Goal: Task Accomplishment & Management: Complete application form

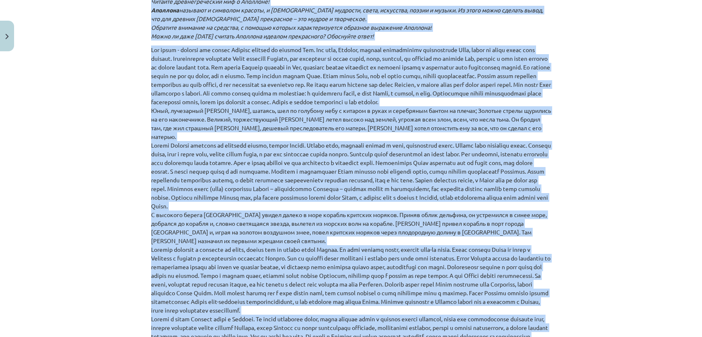
scroll to position [209, 0]
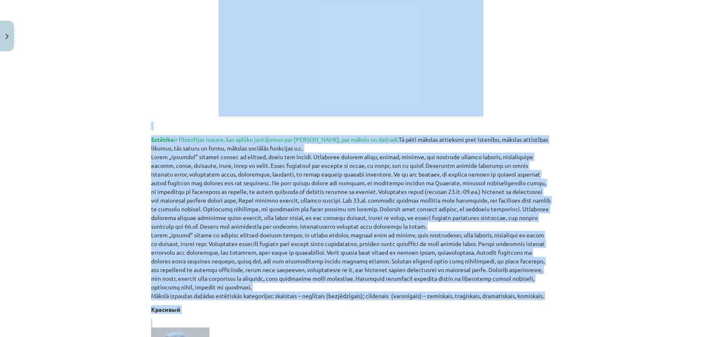
drag, startPoint x: 558, startPoint y: 98, endPoint x: 601, endPoint y: 89, distance: 44.1
click at [601, 89] on div "Mācību tēma: Literatūras i - 10. klases 1.ieskaites mācību materiāls #4 Estētis…" at bounding box center [351, 168] width 702 height 337
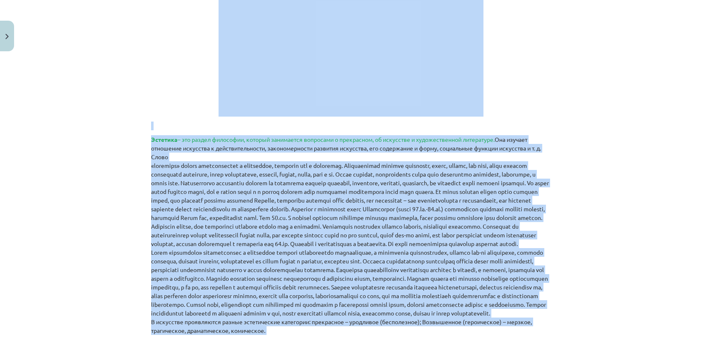
click at [601, 89] on div "Mācību tēma: Literatūras i - 10. klases 1.ieskaites mācību materiāls #4 Estētis…" at bounding box center [351, 168] width 702 height 337
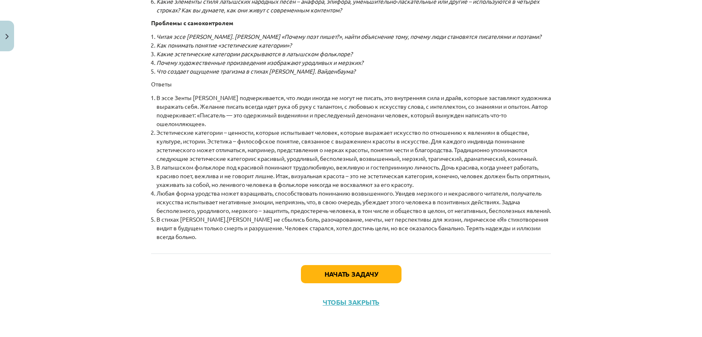
scroll to position [8825, 0]
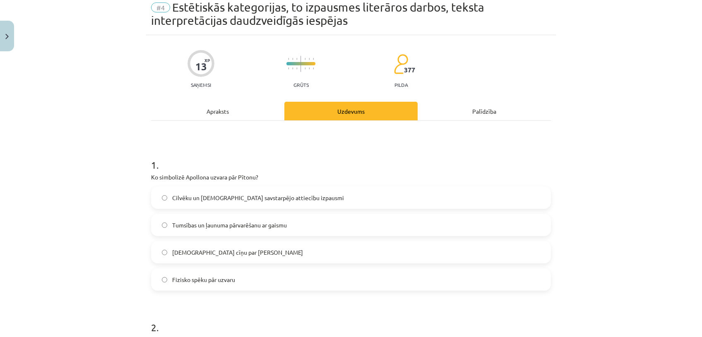
scroll to position [20, 0]
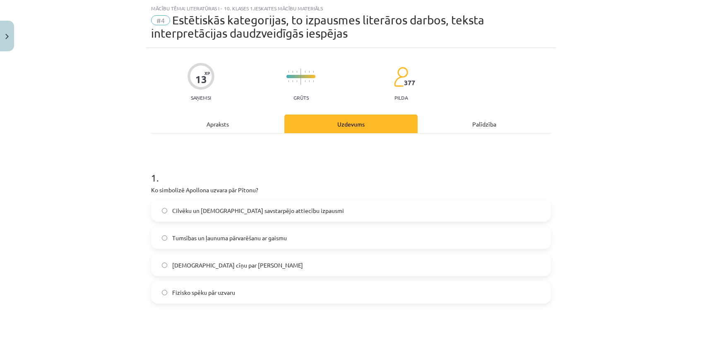
click at [184, 236] on span "Tumsības un ļaunuma pārvarēšanu ar gaismu" at bounding box center [229, 238] width 115 height 9
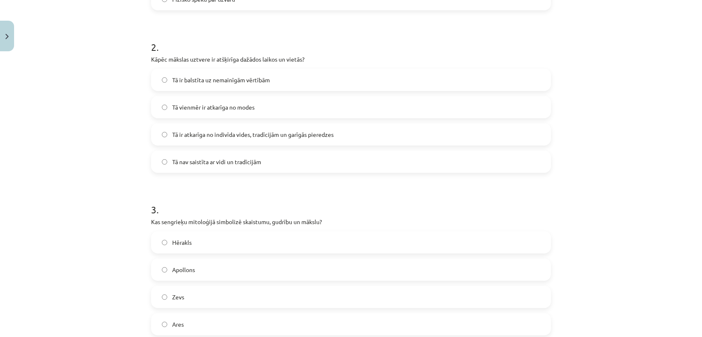
scroll to position [316, 0]
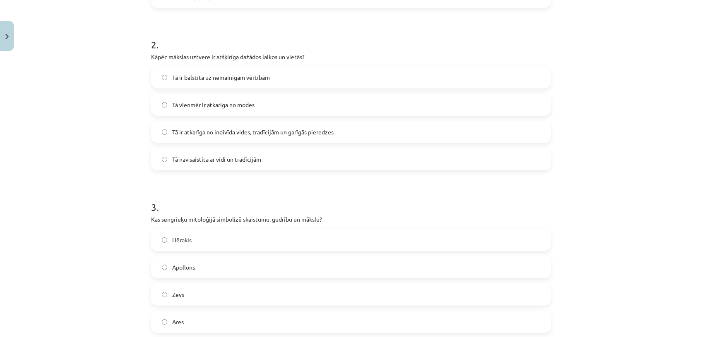
click at [330, 126] on label "Tā ir atkarīga no indivīda vides, tradīcijām un garīgās pieredzes" at bounding box center [351, 132] width 398 height 21
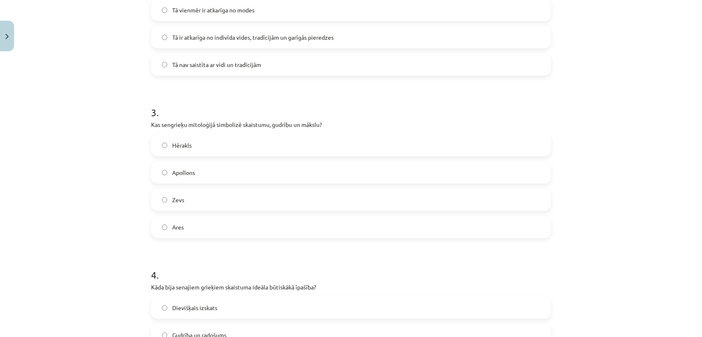
scroll to position [427, 0]
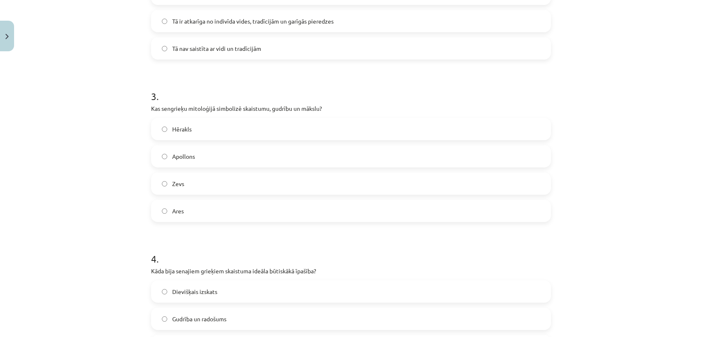
click at [468, 151] on label "Apollons" at bounding box center [351, 156] width 398 height 21
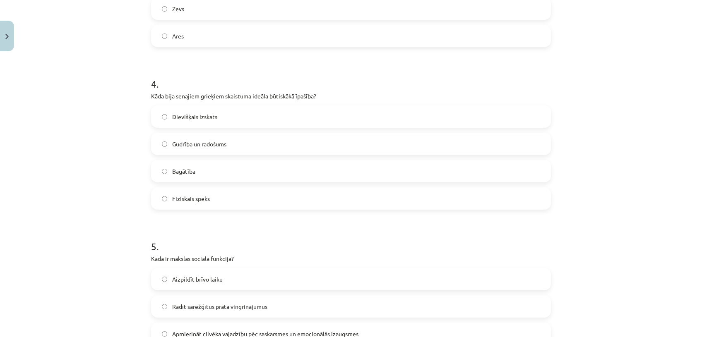
click at [271, 146] on label "Gudrība un radošums" at bounding box center [351, 144] width 398 height 21
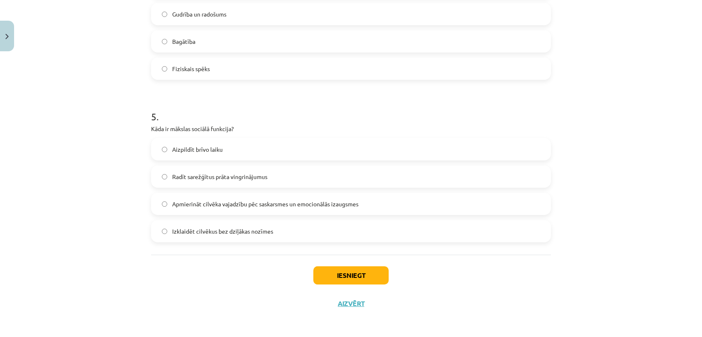
scroll to position [733, 0]
click at [280, 170] on label "Radīt sarežģītus prāta vingrinājumus" at bounding box center [351, 175] width 398 height 21
click at [341, 273] on button "Iesniegt" at bounding box center [350, 275] width 75 height 18
drag, startPoint x: 341, startPoint y: 273, endPoint x: 301, endPoint y: 262, distance: 41.1
click at [301, 262] on div "Iesniegt Aizvērt" at bounding box center [351, 283] width 400 height 58
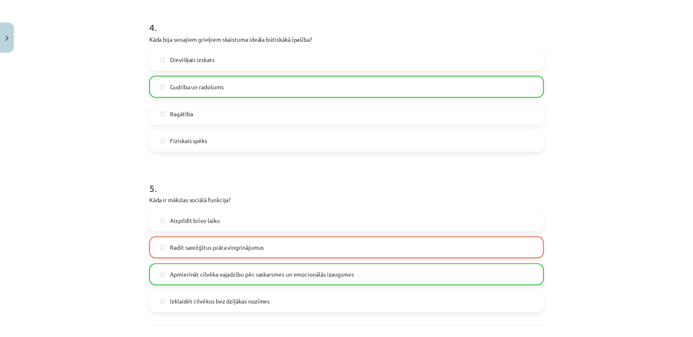
scroll to position [759, 0]
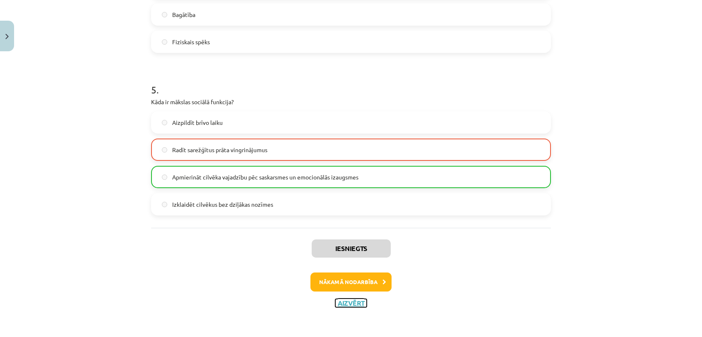
click at [354, 301] on button "Aizvērt" at bounding box center [350, 303] width 31 height 8
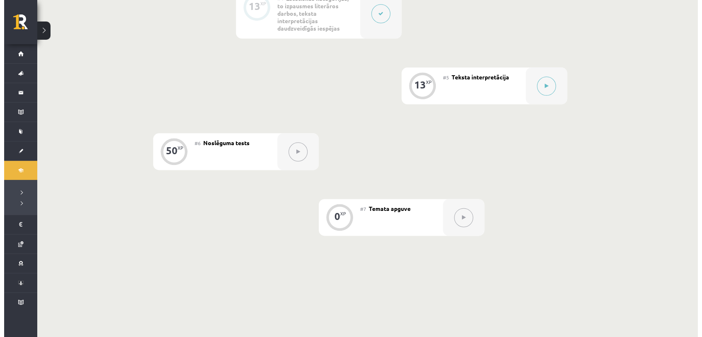
scroll to position [427, 0]
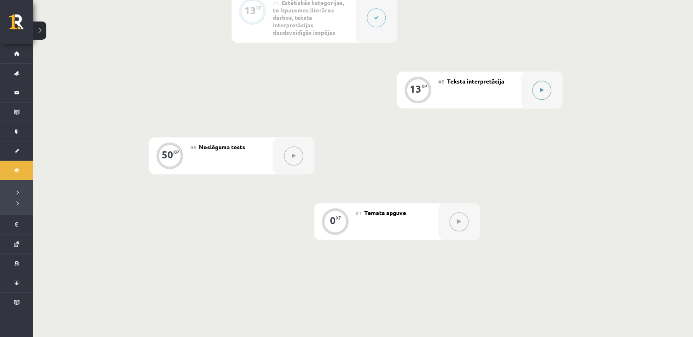
click at [530, 93] on div at bounding box center [541, 90] width 41 height 37
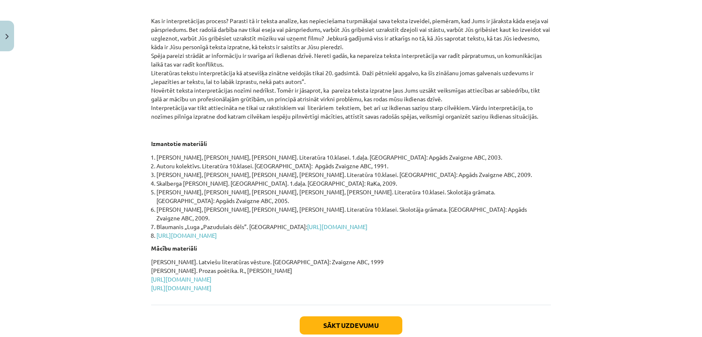
scroll to position [302, 0]
click at [211, 274] on link "https://kulturaskanons.lv/par-kanonu-2/" at bounding box center [181, 277] width 60 height 7
click at [307, 222] on link "http://www.letonika.lv/literatura/read.aspx?f=1&r=152#2190982" at bounding box center [337, 225] width 60 height 7
click at [217, 230] on link "http://www.pasakas.net/pasakas/latviesu-pasakas/latviesu_tautas_pasakas/k/keves…" at bounding box center [186, 233] width 60 height 7
click at [199, 283] on link "http://valoda.ailab.lv/latval/vidusskolai/TEKSTS/uzd1.htm" at bounding box center [181, 286] width 60 height 7
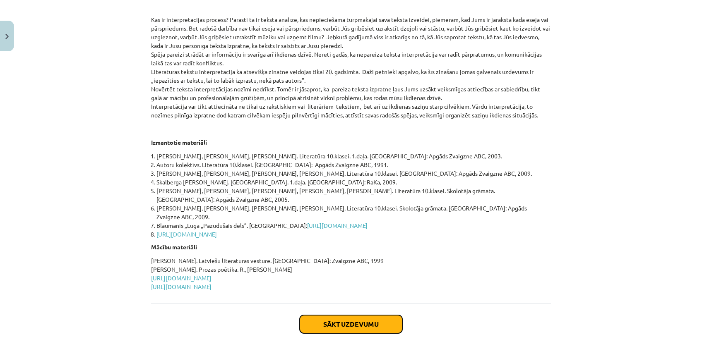
click at [344, 315] on button "Sākt uzdevumu" at bounding box center [350, 324] width 103 height 18
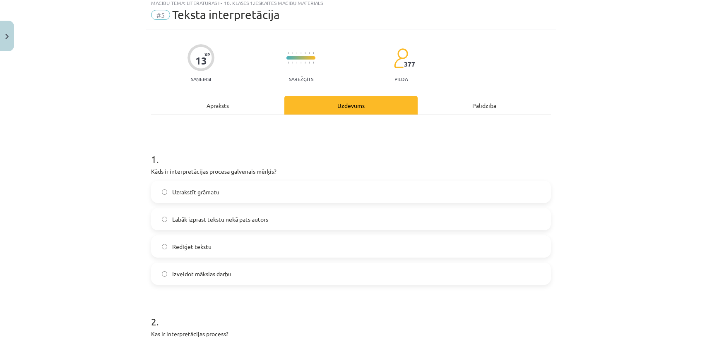
scroll to position [20, 0]
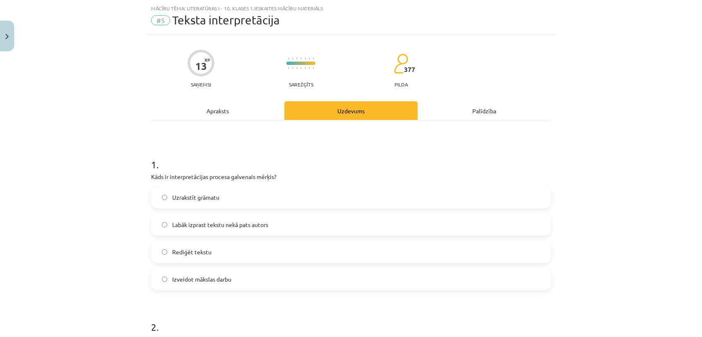
click at [259, 223] on span "Labāk izprast tekstu nekā pats autors" at bounding box center [220, 224] width 96 height 9
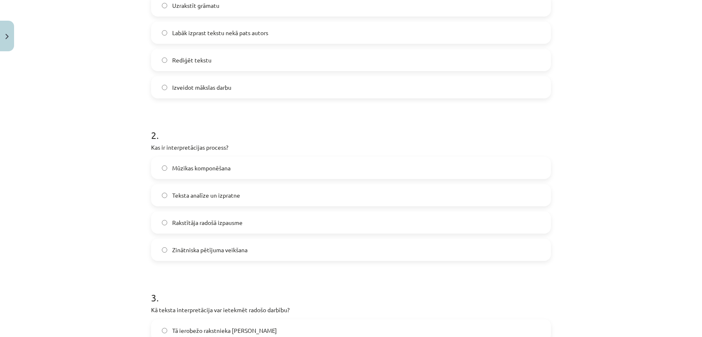
scroll to position [214, 0]
click at [357, 189] on label "Teksta analīze un izpratne" at bounding box center [351, 193] width 398 height 21
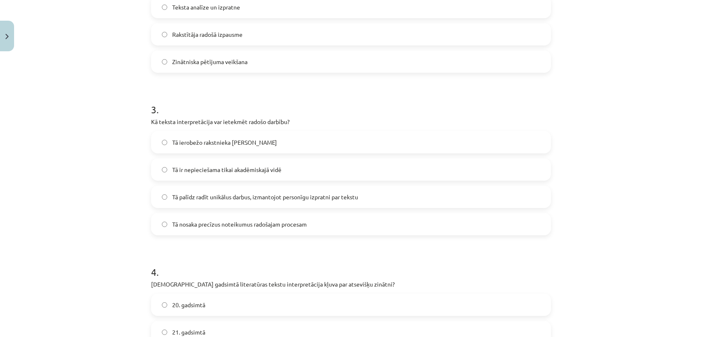
scroll to position [403, 0]
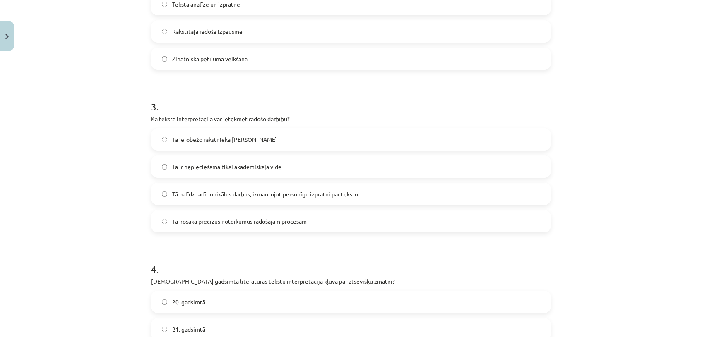
drag, startPoint x: 301, startPoint y: 241, endPoint x: 292, endPoint y: 238, distance: 9.5
click at [292, 238] on form "1 . Kāds ir interpretācijas procesa galvenais mērķis? Uzrakstīt grāmatu Labāk i…" at bounding box center [351, 159] width 400 height 796
click at [259, 195] on span "Tā palīdz radīt unikālus darbus, izmantojot personīgu izpratni par tekstu" at bounding box center [265, 194] width 186 height 9
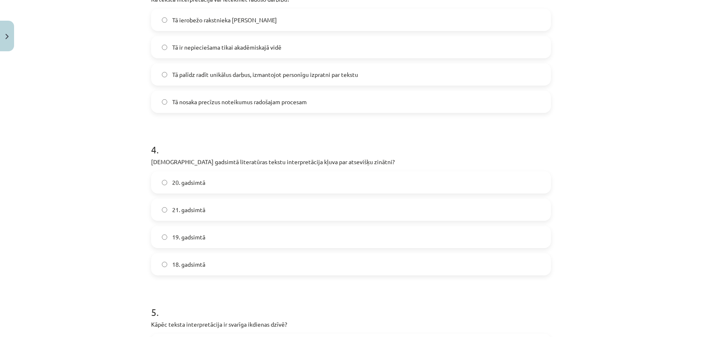
scroll to position [567, 0]
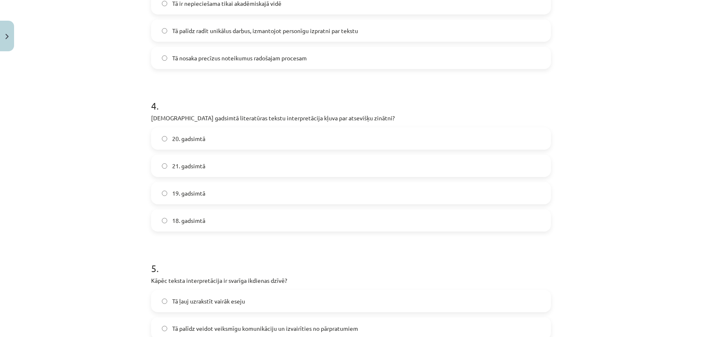
click at [343, 190] on label "19. gadsimtā" at bounding box center [351, 193] width 398 height 21
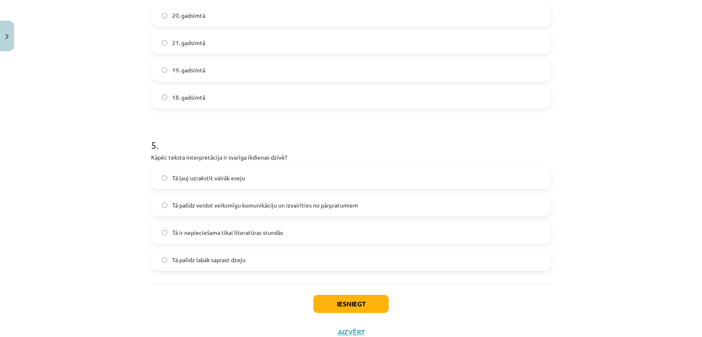
scroll to position [719, 0]
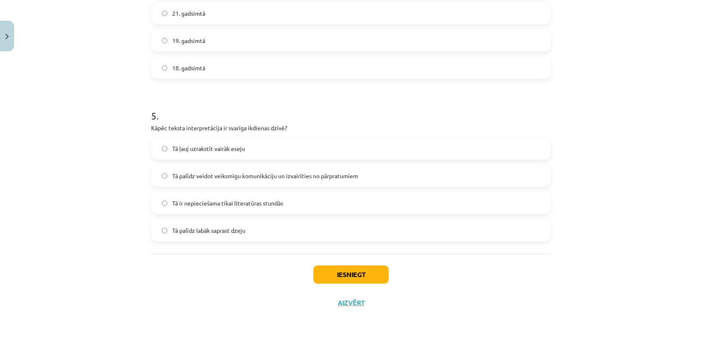
click at [297, 177] on span "Tā palīdz veidot veiksmīgu komunikāciju un izvairīties no pārpratumiem" at bounding box center [265, 176] width 186 height 9
click at [338, 270] on button "Iesniegt" at bounding box center [350, 275] width 75 height 18
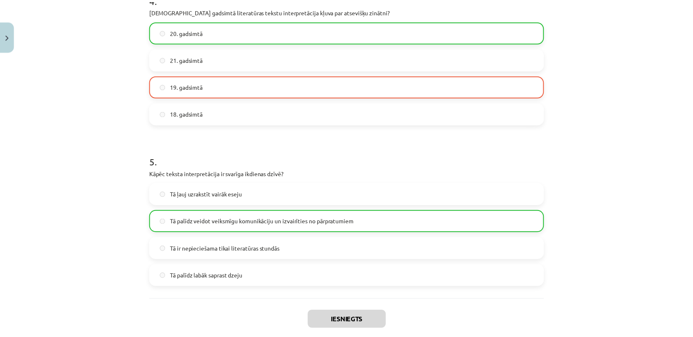
scroll to position [745, 0]
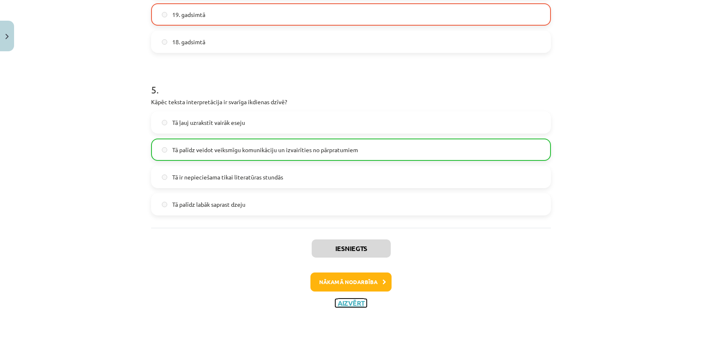
click at [354, 300] on button "Aizvērt" at bounding box center [350, 303] width 31 height 8
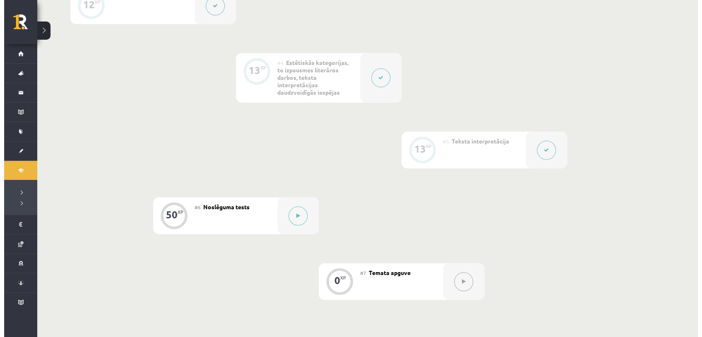
scroll to position [369, 0]
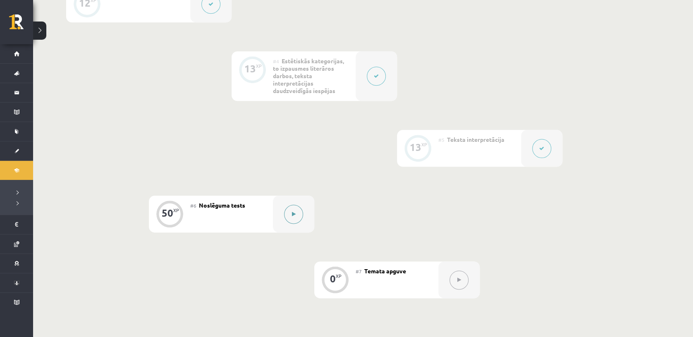
click at [292, 219] on button at bounding box center [293, 214] width 19 height 19
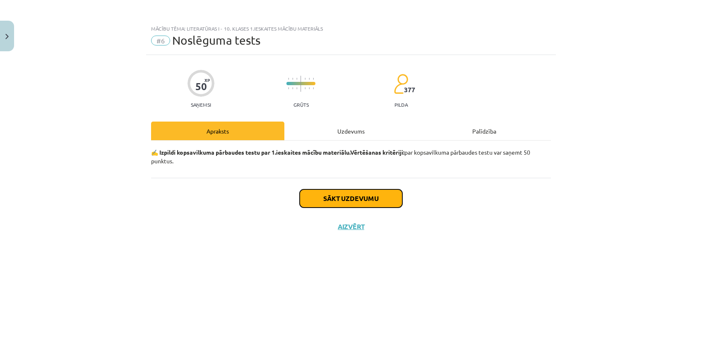
click at [304, 197] on button "Sākt uzdevumu" at bounding box center [350, 198] width 103 height 18
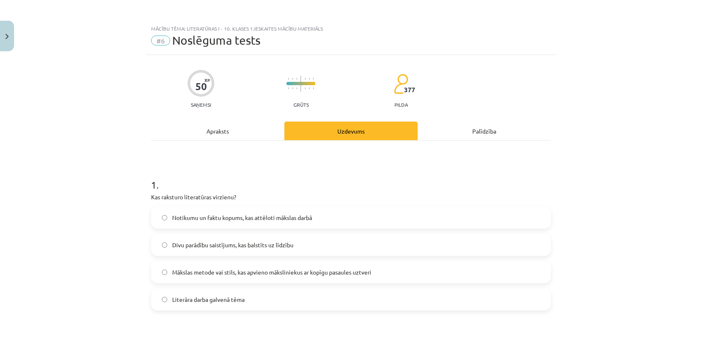
click at [250, 276] on span "Mākslas metode vai stils, kas apvieno māksliniekus ar kopīgu pasaules uztveri" at bounding box center [271, 272] width 199 height 9
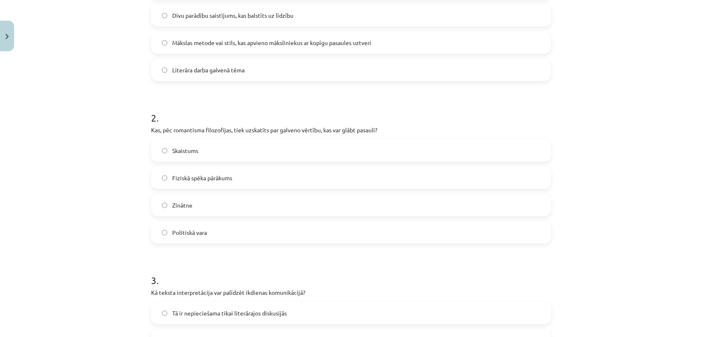
scroll to position [241, 0]
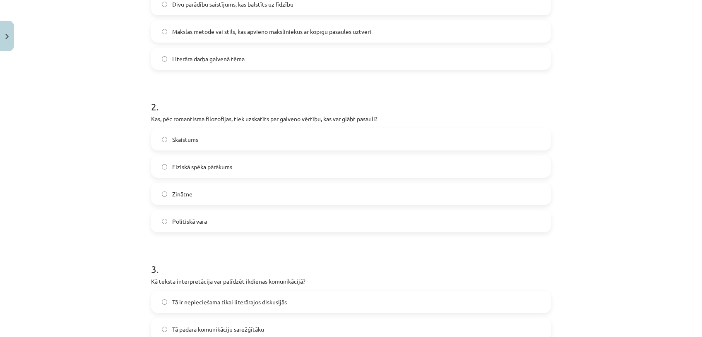
click at [390, 138] on label "Skaistums" at bounding box center [351, 139] width 398 height 21
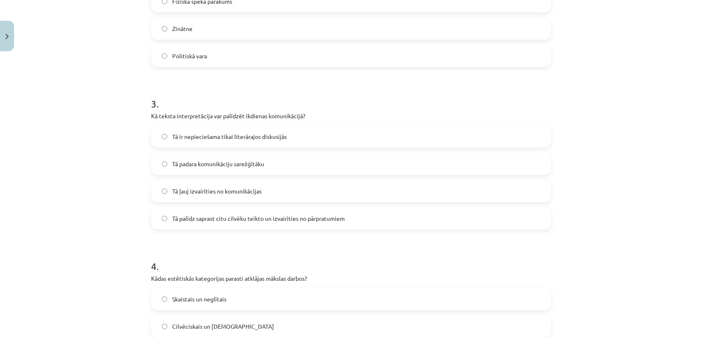
scroll to position [397, 0]
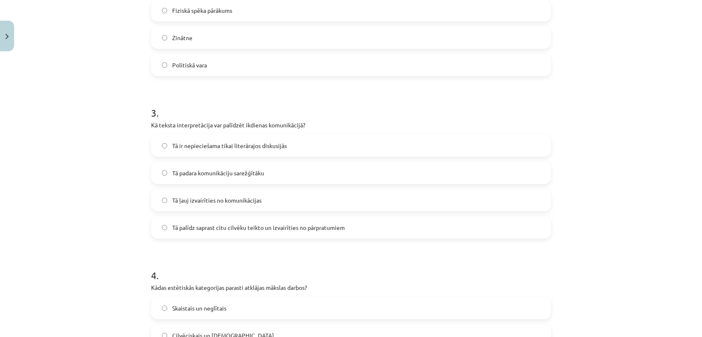
click at [329, 224] on span "Tā palīdz saprast citu cilvēku teikto un izvairīties no pārpratumiem" at bounding box center [258, 227] width 172 height 9
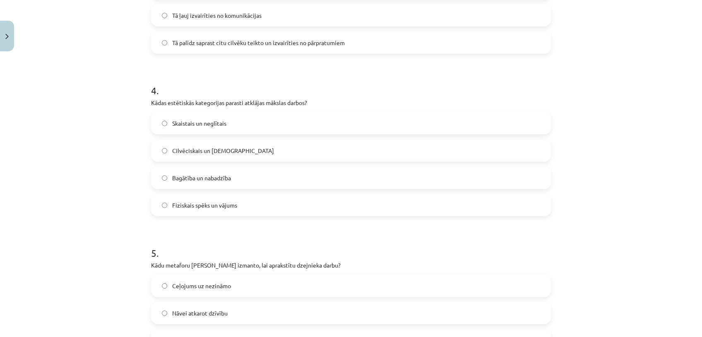
scroll to position [584, 0]
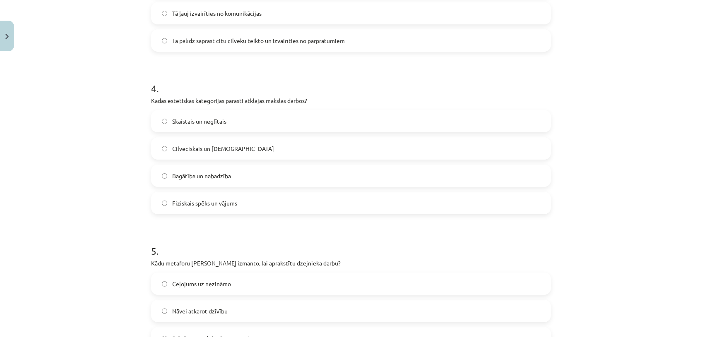
click at [258, 174] on label "Bagātība un nabadzība" at bounding box center [351, 175] width 398 height 21
click at [250, 115] on label "Skaistais un neglītais" at bounding box center [351, 121] width 398 height 21
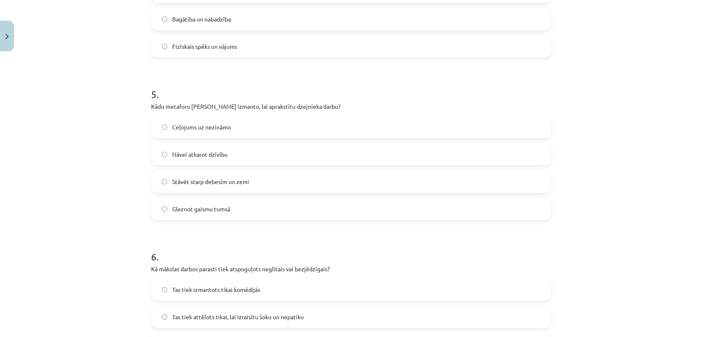
scroll to position [743, 0]
click at [430, 171] on label "Stāvēt starp debesīm un zemi" at bounding box center [351, 179] width 398 height 21
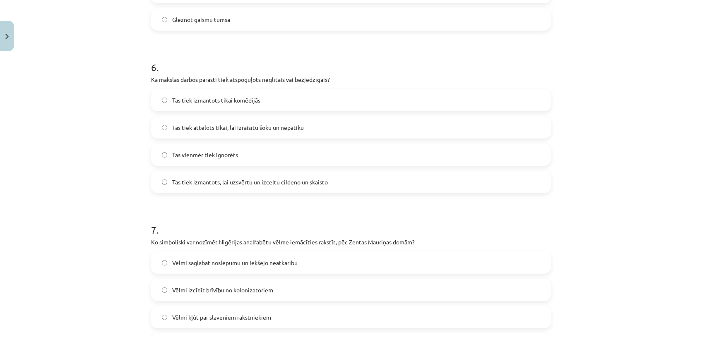
scroll to position [935, 0]
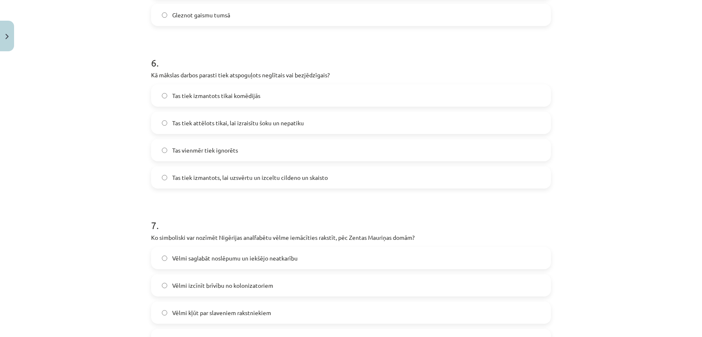
click at [431, 182] on label "Tas tiek izmantots, lai uzsvērtu un izceltu cildeno un skaisto" at bounding box center [351, 177] width 398 height 21
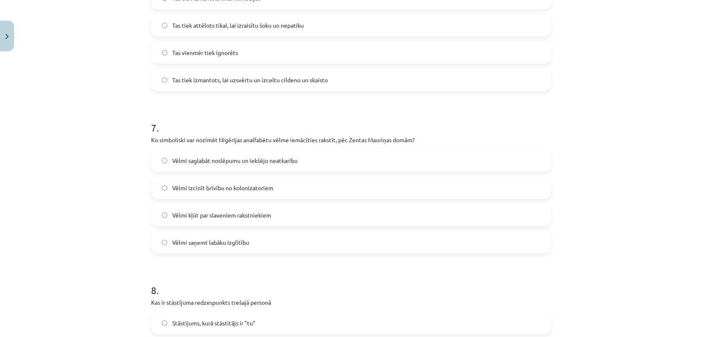
scroll to position [1046, 0]
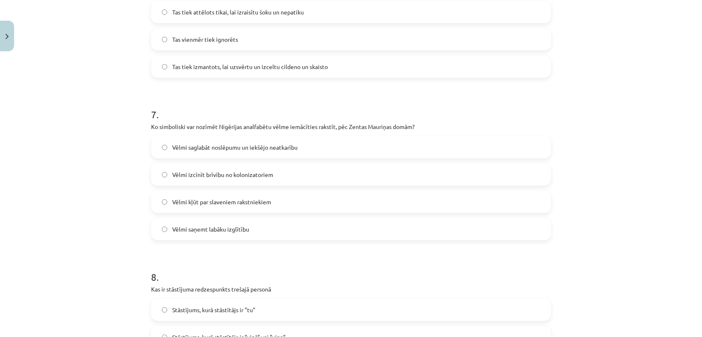
click at [289, 182] on label "Vēlmi izcīnīt brīvību no kolonizatoriem" at bounding box center [351, 174] width 398 height 21
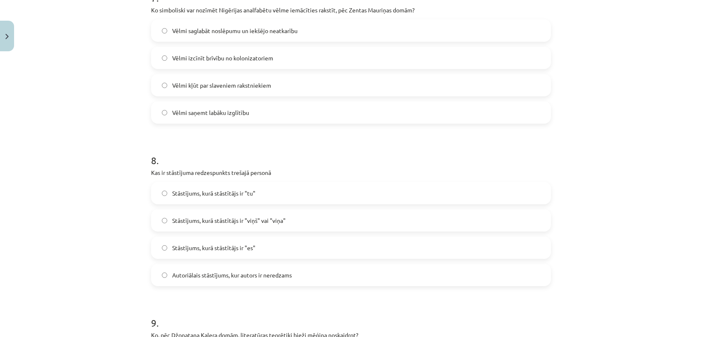
scroll to position [1213, 0]
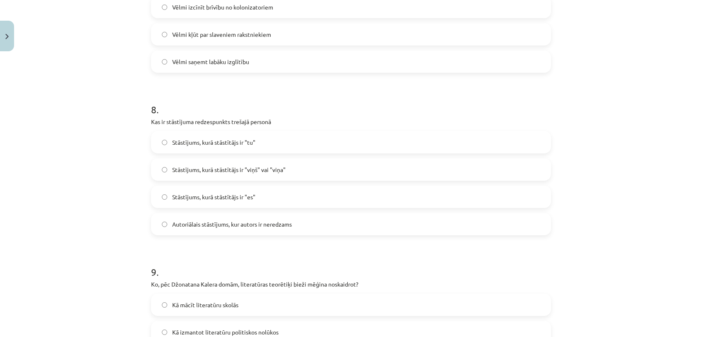
click at [328, 141] on label "Stāstījums, kurā stāstītājs ir "tu"" at bounding box center [351, 142] width 398 height 21
click at [305, 195] on label "Stāstījums, kurā stāstītājs ir "es"" at bounding box center [351, 197] width 398 height 21
click at [266, 221] on span "Autoriālais stāstījums, kur autors ir neredzams" at bounding box center [232, 224] width 120 height 9
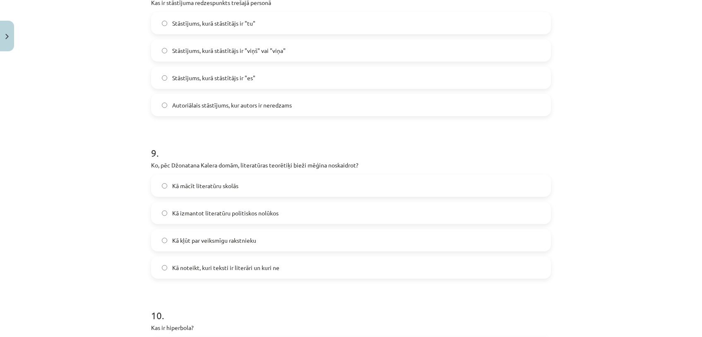
scroll to position [1390, 0]
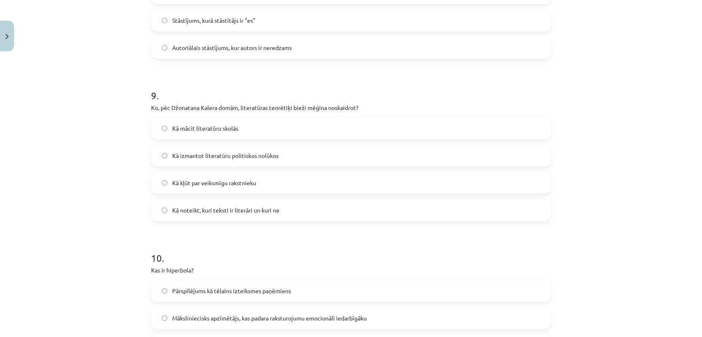
click at [308, 157] on label "Kā izmantot literatūru politiskos nolūkos" at bounding box center [351, 155] width 398 height 21
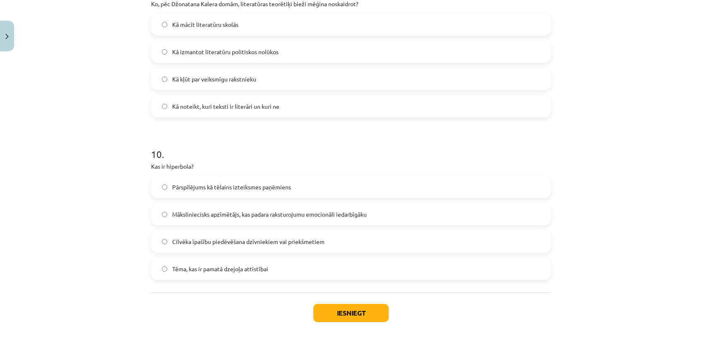
scroll to position [1532, 0]
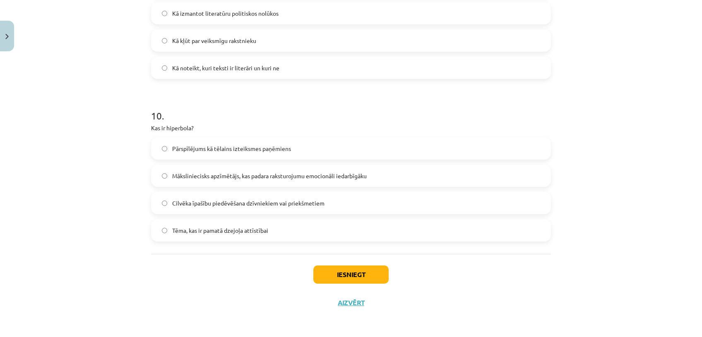
click at [286, 140] on label "Pārspīlējums kā tēlains izteiksmes paņēmiens" at bounding box center [351, 148] width 398 height 21
click at [352, 276] on button "Iesniegt" at bounding box center [350, 275] width 75 height 18
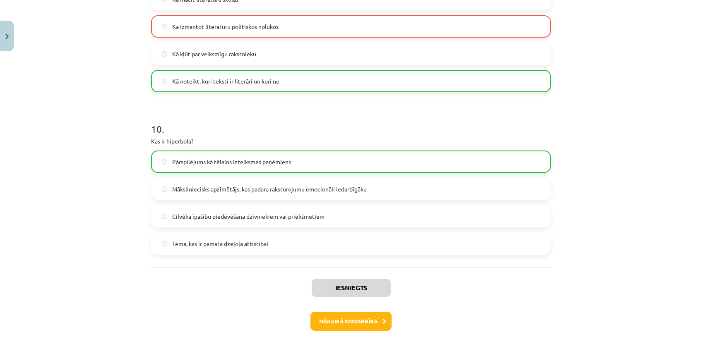
scroll to position [1559, 0]
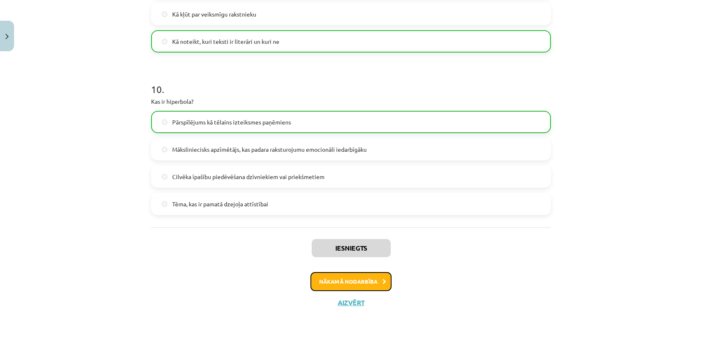
click at [373, 285] on button "Nākamā nodarbība" at bounding box center [350, 281] width 81 height 19
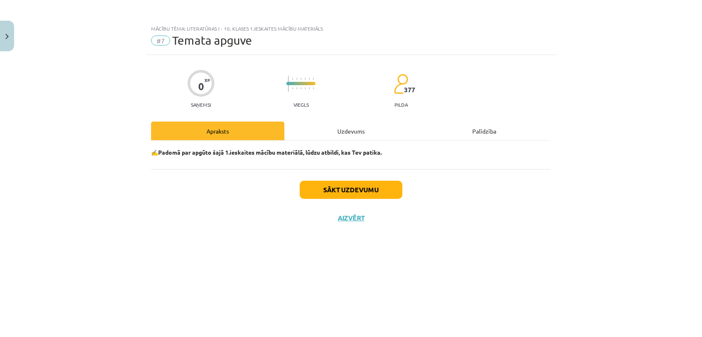
scroll to position [0, 0]
click at [323, 194] on button "Sākt uzdevumu" at bounding box center [350, 190] width 103 height 18
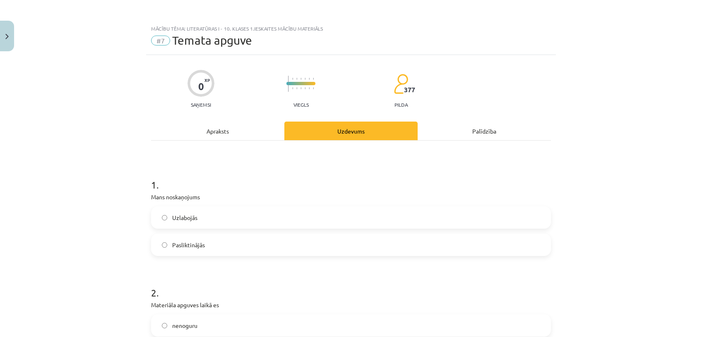
click at [238, 220] on label "Uzlabojās" at bounding box center [351, 217] width 398 height 21
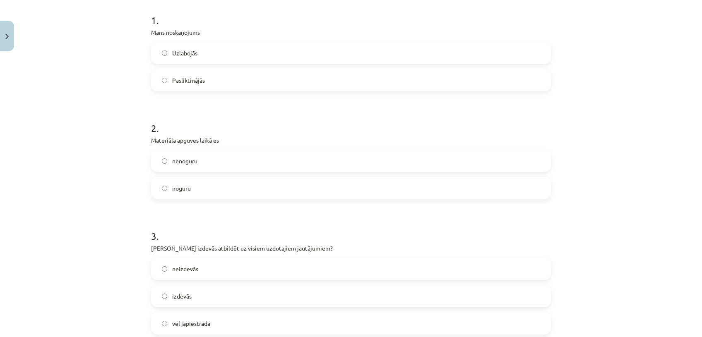
scroll to position [165, 0]
click at [333, 158] on label "nenoguru" at bounding box center [351, 160] width 398 height 21
click at [285, 318] on label "vēl jāpiestrādā" at bounding box center [351, 322] width 398 height 21
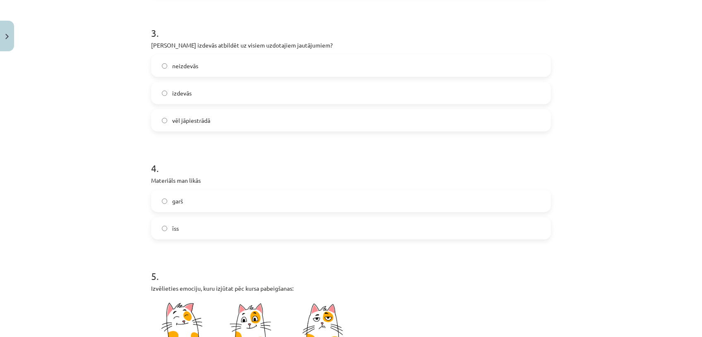
scroll to position [417, 0]
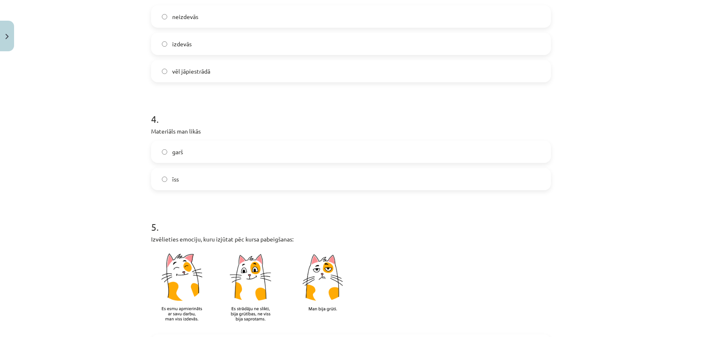
click at [292, 188] on label "īss" at bounding box center [351, 179] width 398 height 21
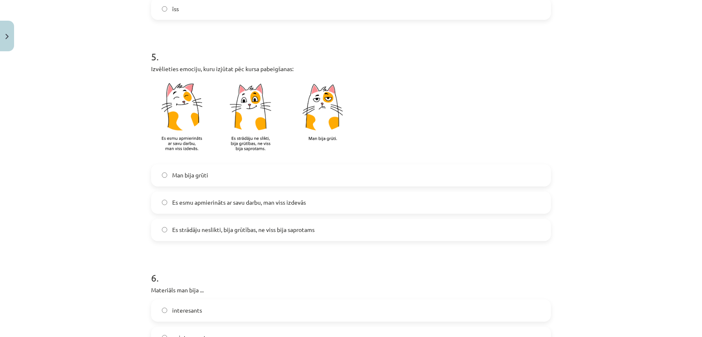
scroll to position [595, 0]
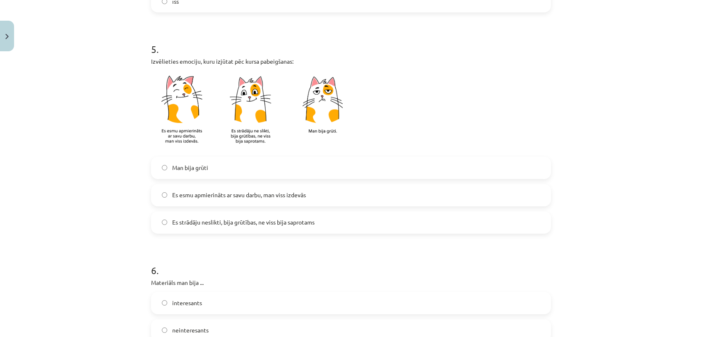
click at [270, 225] on span "Es strādāju neslikti, bija grūtības, ne viss bija saprotams" at bounding box center [243, 222] width 142 height 9
click at [371, 196] on label "Es esmu apmierināts ar savu darbu, man viss izdevās" at bounding box center [351, 195] width 398 height 21
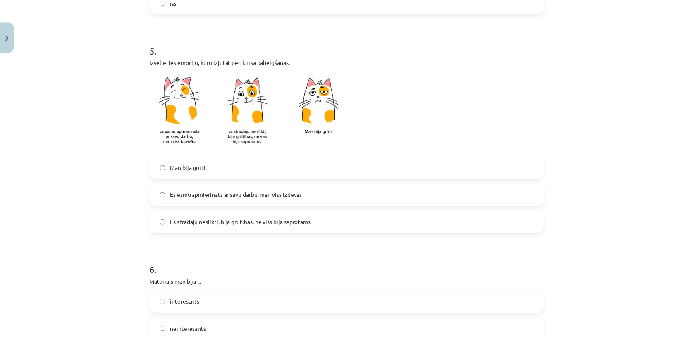
scroll to position [695, 0]
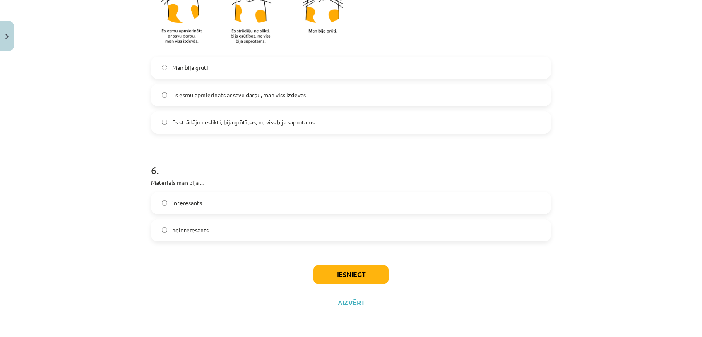
click at [405, 200] on label "interesants" at bounding box center [351, 203] width 398 height 21
click at [359, 273] on button "Iesniegt" at bounding box center [350, 275] width 75 height 18
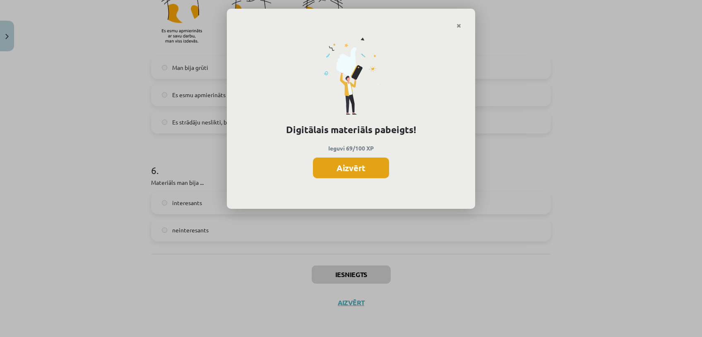
click at [351, 167] on button "Aizvērt" at bounding box center [351, 168] width 76 height 21
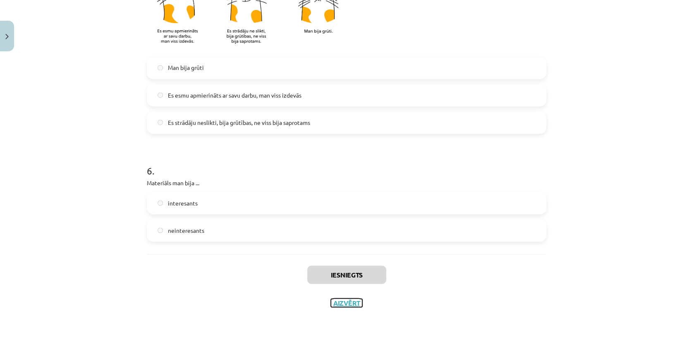
click at [343, 300] on button "Aizvērt" at bounding box center [346, 303] width 31 height 8
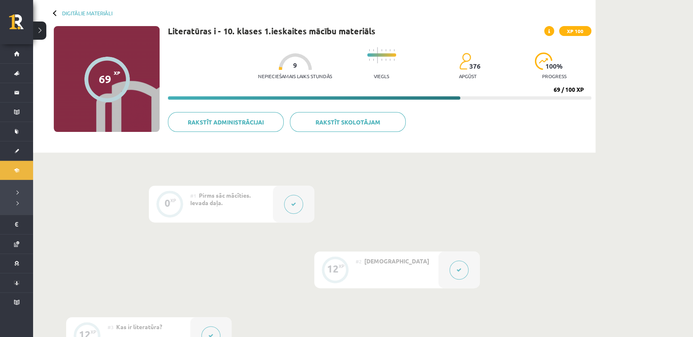
scroll to position [17, 0]
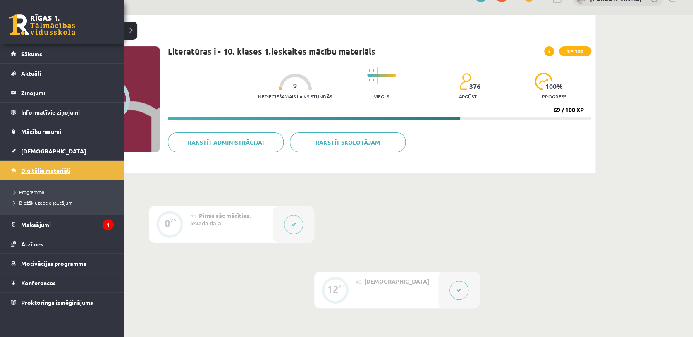
click at [34, 169] on span "Digitālie materiāli" at bounding box center [45, 170] width 49 height 7
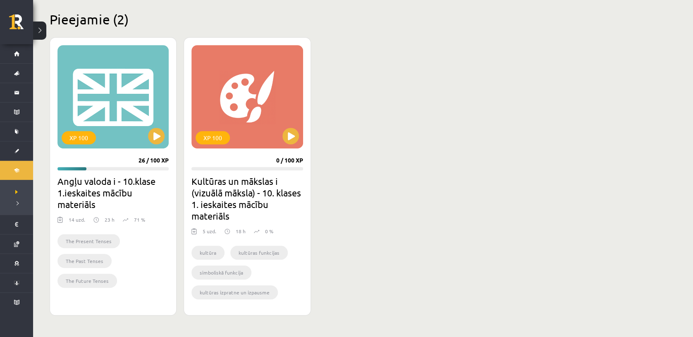
scroll to position [197, 0]
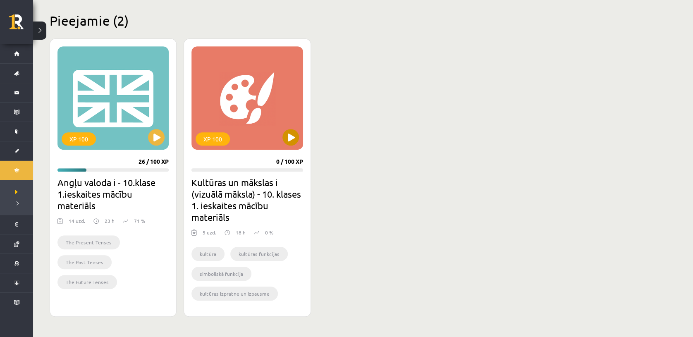
click at [302, 118] on div "XP 100" at bounding box center [247, 97] width 111 height 103
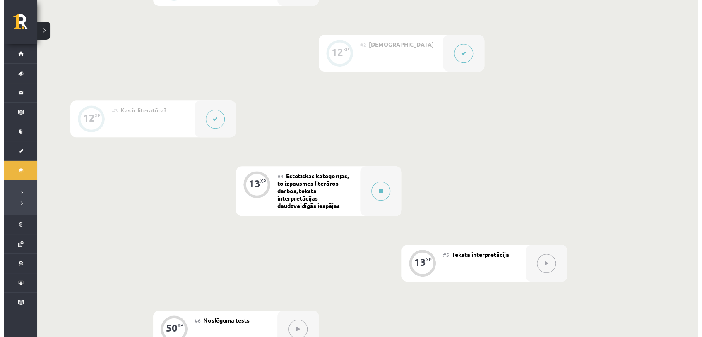
scroll to position [265, 0]
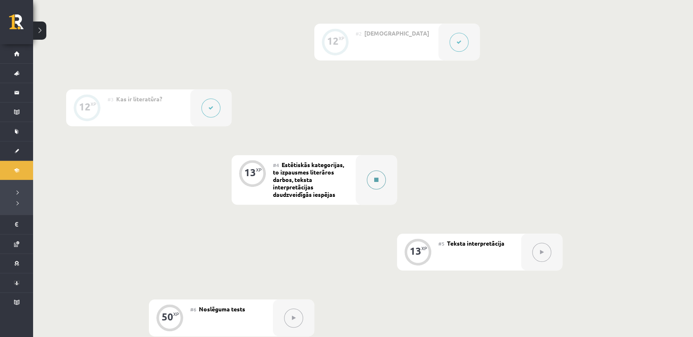
click at [373, 169] on div at bounding box center [376, 180] width 41 height 50
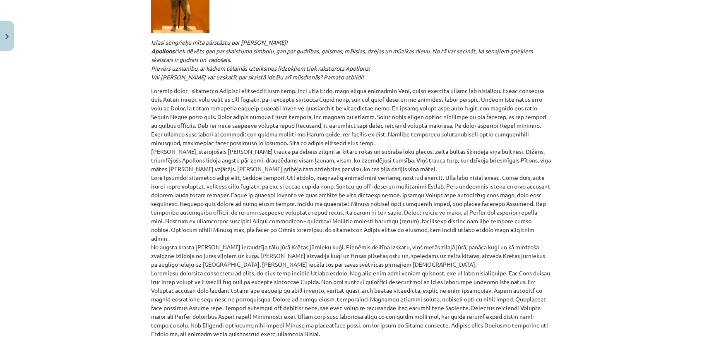
scroll to position [595, 0]
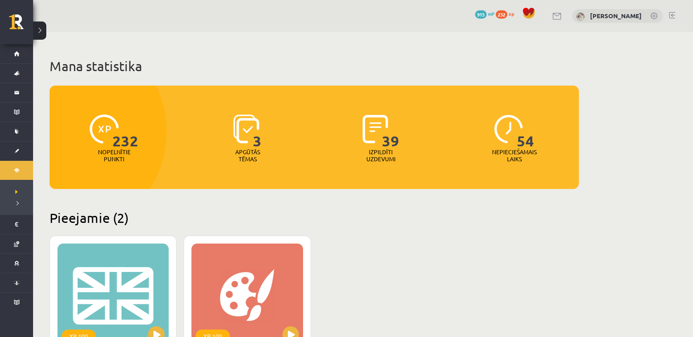
scroll to position [197, 0]
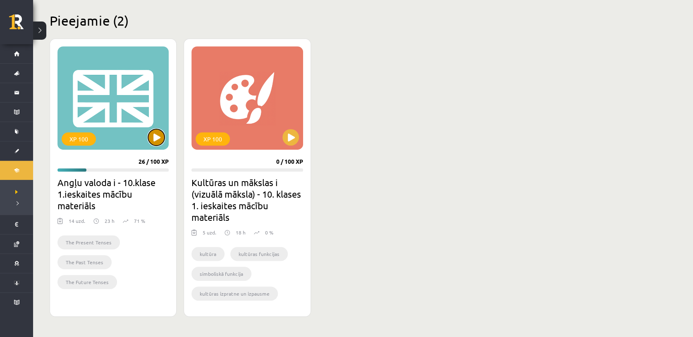
click at [153, 134] on button at bounding box center [156, 137] width 17 height 17
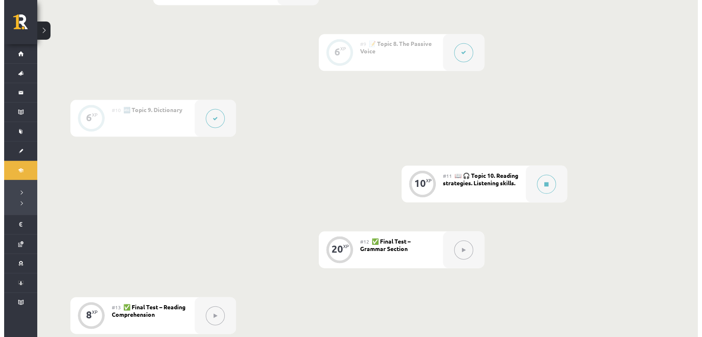
scroll to position [742, 0]
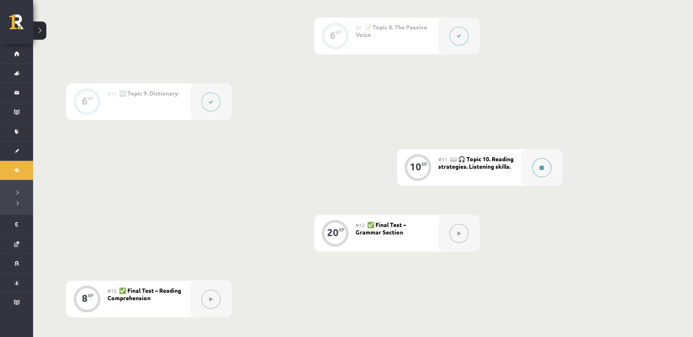
click at [537, 163] on button at bounding box center [541, 167] width 19 height 19
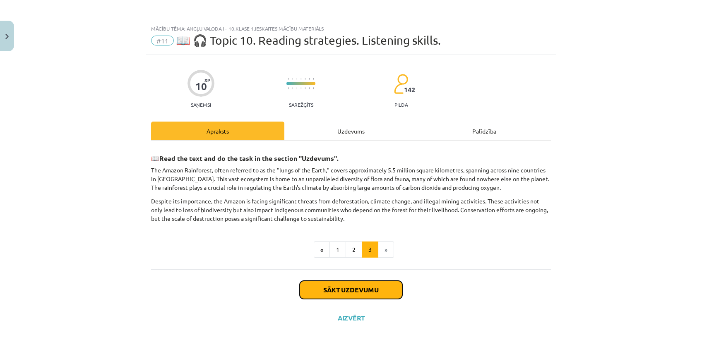
click at [386, 285] on button "Sākt uzdevumu" at bounding box center [350, 290] width 103 height 18
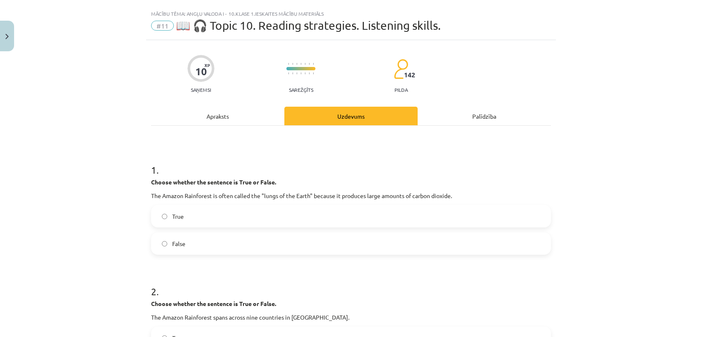
click at [256, 212] on label "True" at bounding box center [351, 216] width 398 height 21
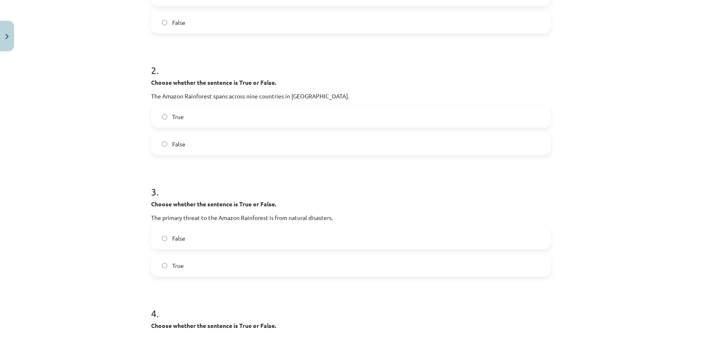
scroll to position [229, 0]
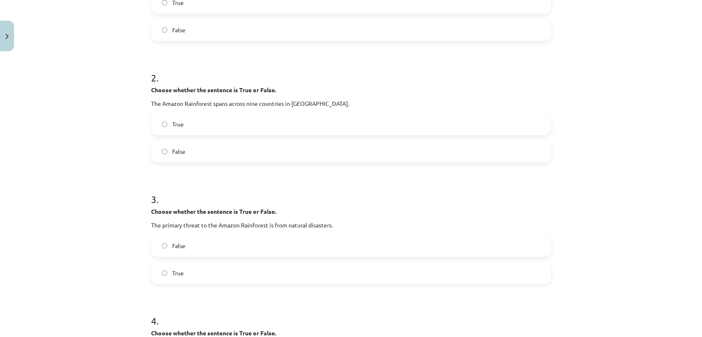
click at [352, 120] on label "True" at bounding box center [351, 124] width 398 height 21
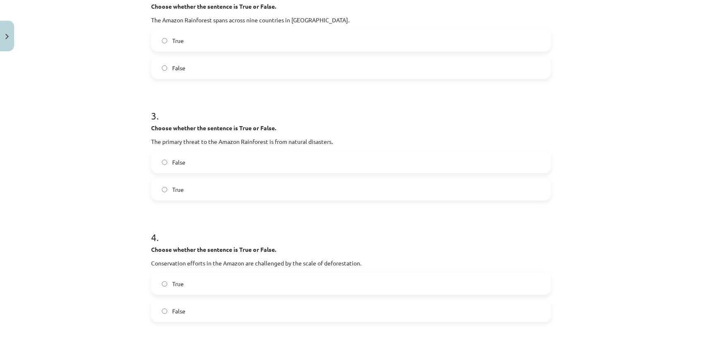
scroll to position [357, 0]
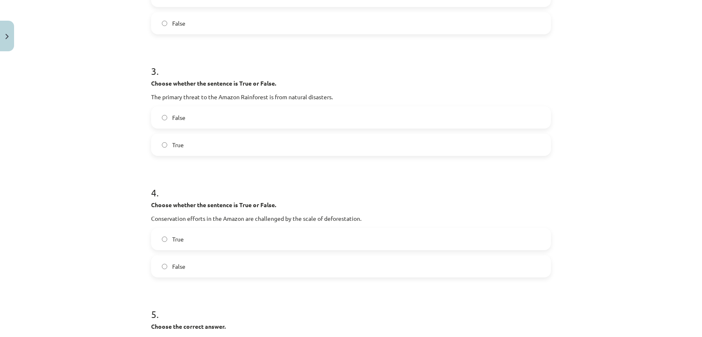
click at [395, 107] on label "False" at bounding box center [351, 117] width 398 height 21
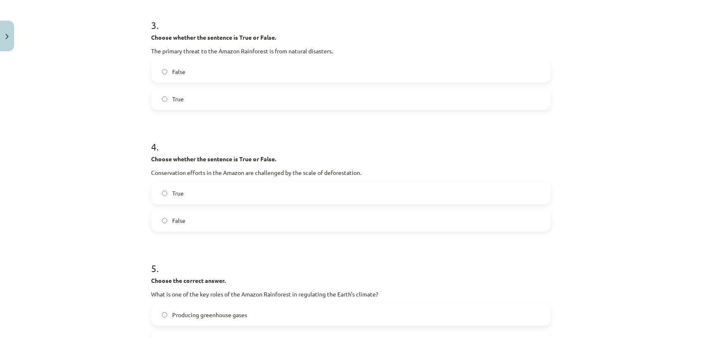
scroll to position [404, 0]
click at [294, 215] on label "False" at bounding box center [351, 219] width 398 height 21
click at [287, 194] on label "True" at bounding box center [351, 192] width 398 height 21
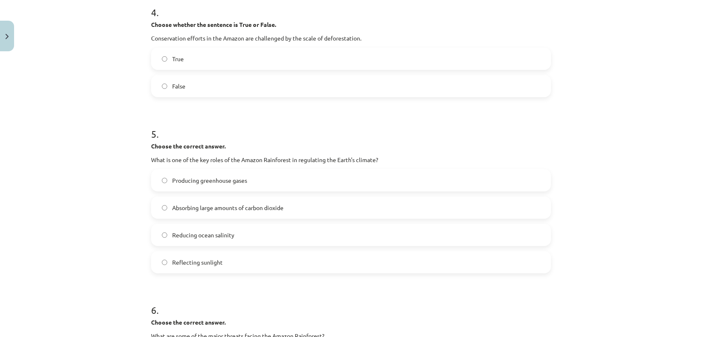
scroll to position [566, 0]
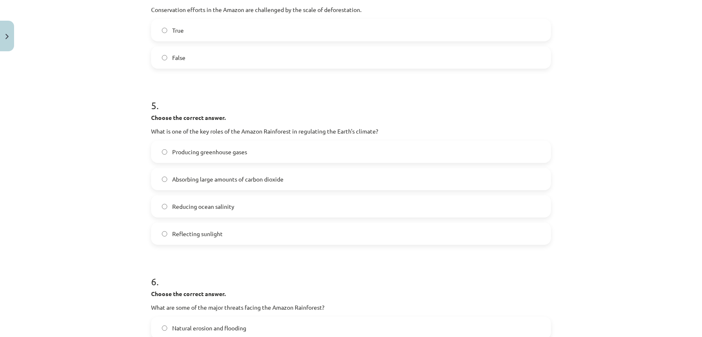
click at [311, 205] on label "Reducing ocean salinity" at bounding box center [351, 206] width 398 height 21
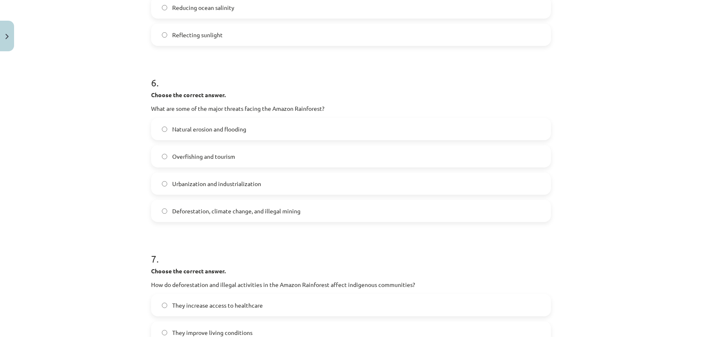
scroll to position [769, 0]
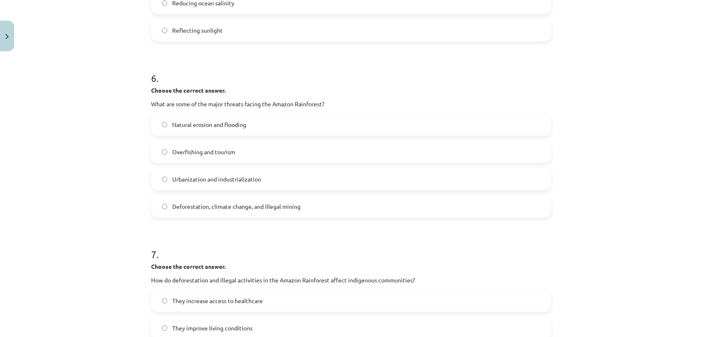
click at [311, 149] on label "Overfishing and tourism" at bounding box center [351, 151] width 398 height 21
click at [446, 182] on label "Urbanization and industrialization" at bounding box center [351, 179] width 398 height 21
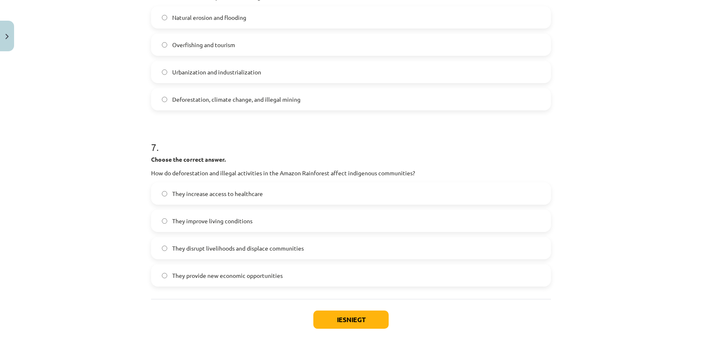
scroll to position [922, 0]
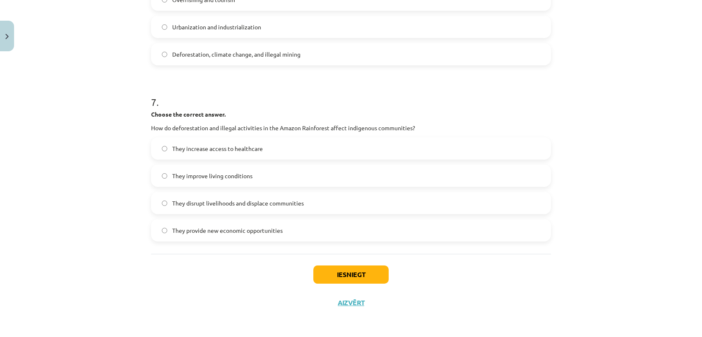
click at [300, 169] on label "They improve living conditions" at bounding box center [351, 175] width 398 height 21
click at [306, 226] on label "They provide new economic opportunities" at bounding box center [351, 230] width 398 height 21
click at [332, 273] on button "Iesniegt" at bounding box center [350, 275] width 75 height 18
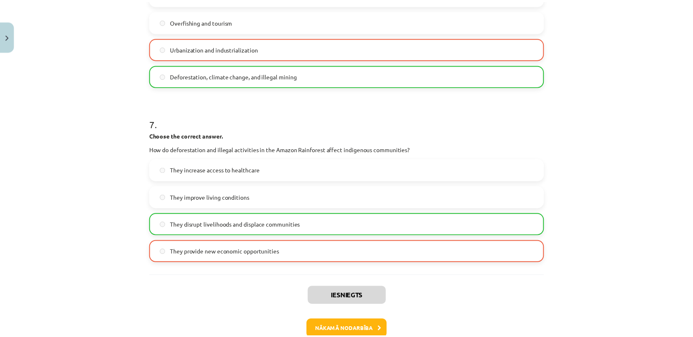
scroll to position [948, 0]
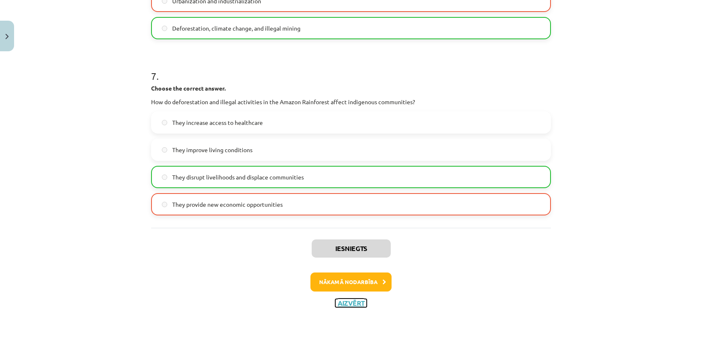
click at [340, 306] on button "Aizvērt" at bounding box center [350, 303] width 31 height 8
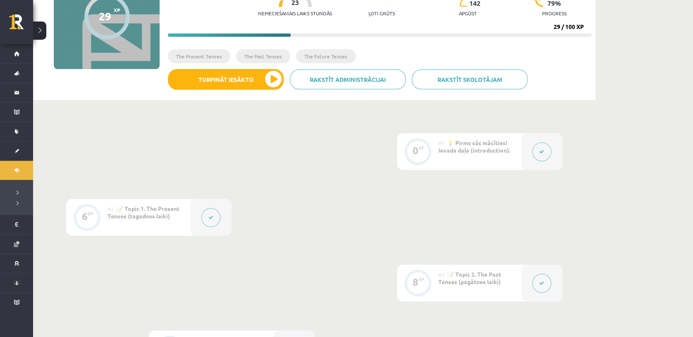
scroll to position [19, 0]
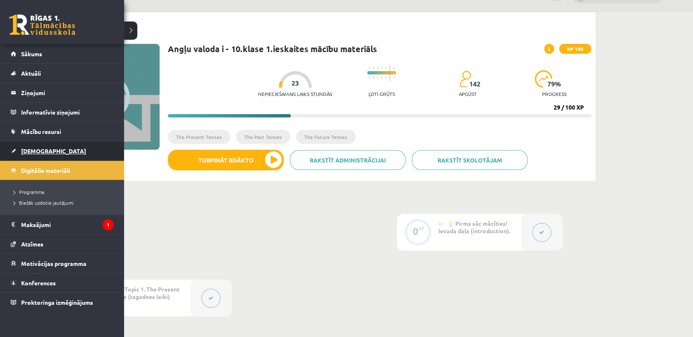
click at [29, 148] on span "[DEMOGRAPHIC_DATA]" at bounding box center [53, 150] width 65 height 7
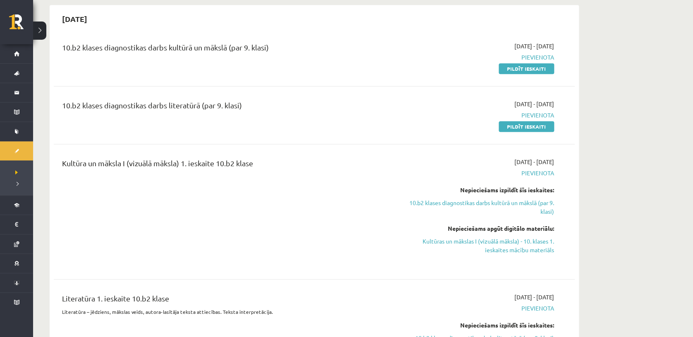
scroll to position [202, 0]
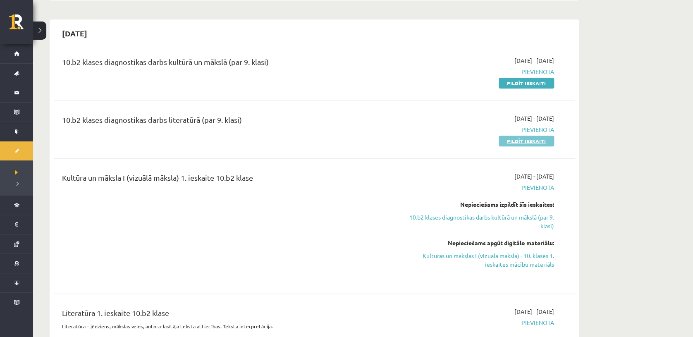
click at [524, 142] on link "Pildīt ieskaiti" at bounding box center [526, 141] width 55 height 11
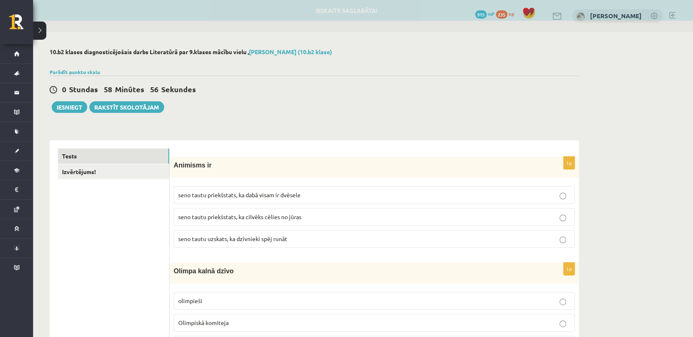
click at [247, 213] on span "seno tautu priekšstats, ka cilvēks cēlies no jūras" at bounding box center [239, 216] width 123 height 7
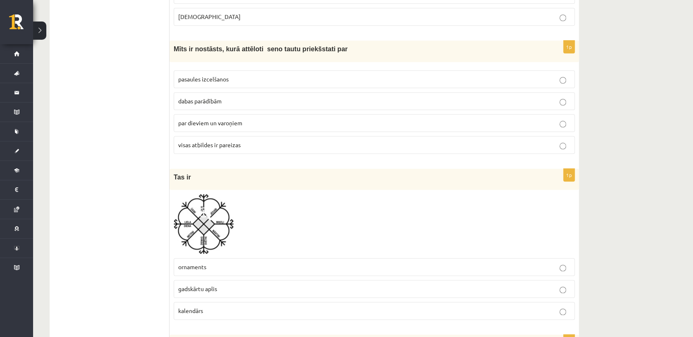
scroll to position [294, 0]
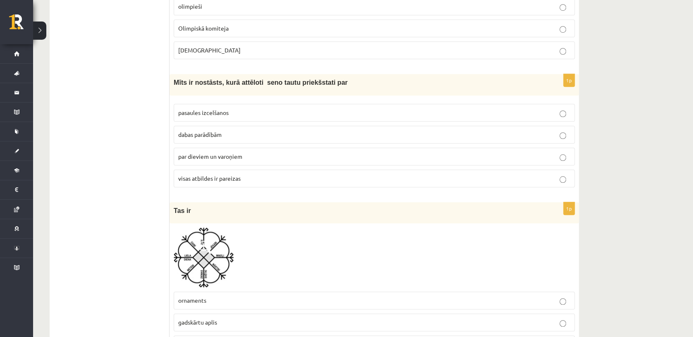
click at [451, 148] on label "par dieviem un varoņiem" at bounding box center [374, 157] width 401 height 18
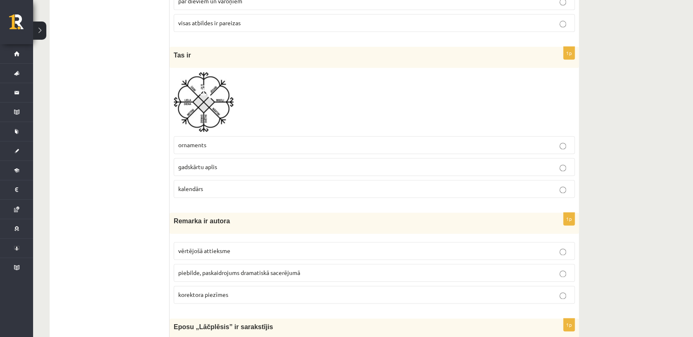
scroll to position [455, 0]
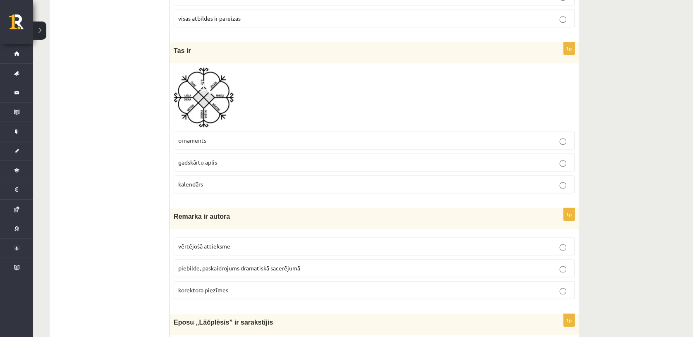
click at [408, 158] on p "gadskārtu aplis" at bounding box center [374, 162] width 392 height 9
click at [214, 93] on img at bounding box center [204, 97] width 60 height 60
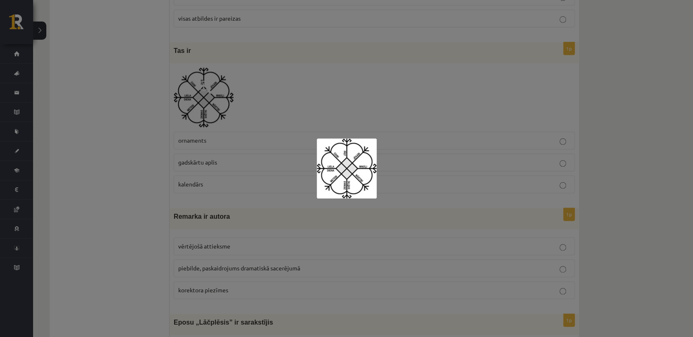
click at [383, 106] on div at bounding box center [346, 168] width 693 height 337
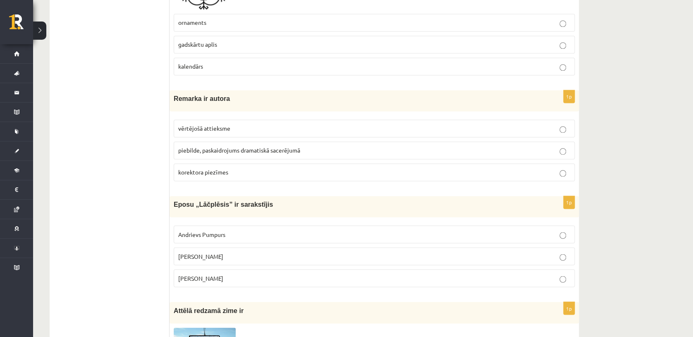
scroll to position [577, 0]
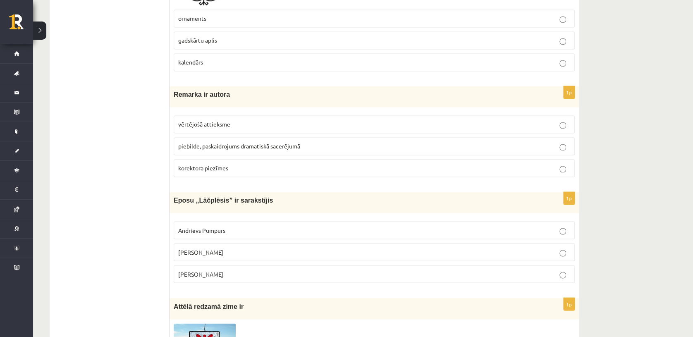
click at [275, 142] on span "piebilde, paskaidrojums dramatiskā sacerējumā" at bounding box center [239, 145] width 122 height 7
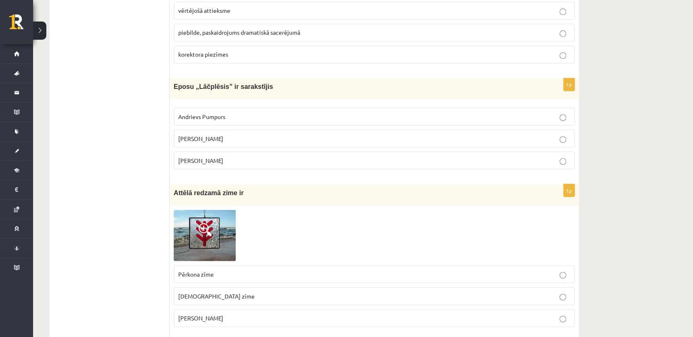
scroll to position [699, 0]
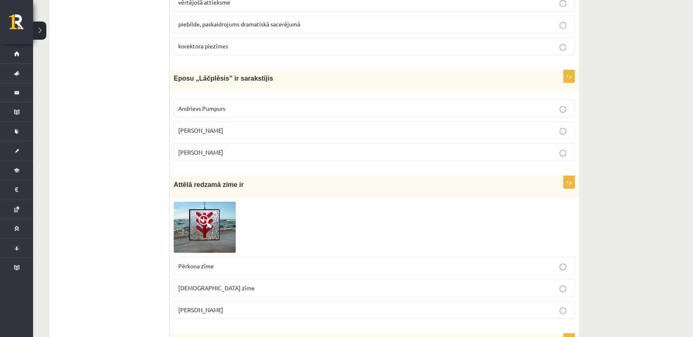
click at [425, 126] on p "Andrejs Pumpurs" at bounding box center [374, 130] width 392 height 9
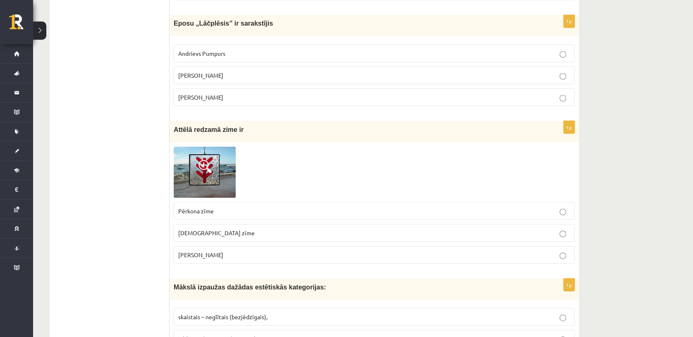
scroll to position [761, 0]
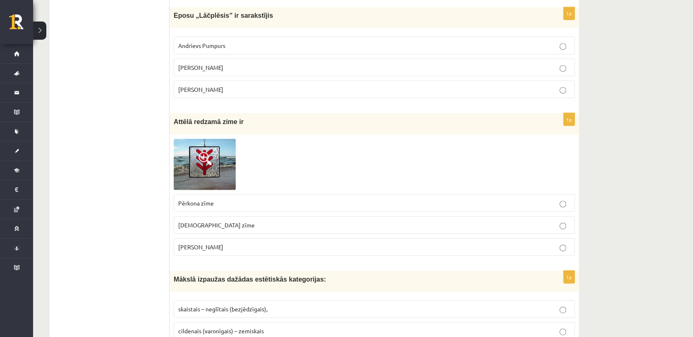
click at [477, 242] on p "Laimas slotiņa" at bounding box center [374, 246] width 392 height 9
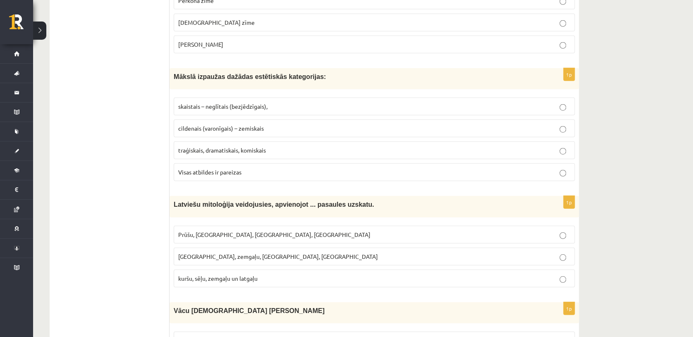
scroll to position [968, 0]
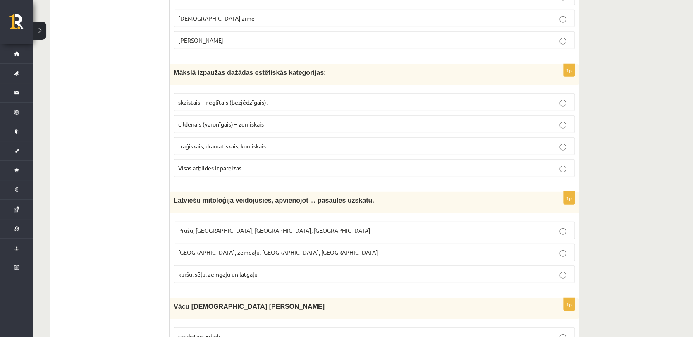
click at [551, 100] on p "skaistais – neglītais (bezjēdzīgais)," at bounding box center [374, 102] width 392 height 9
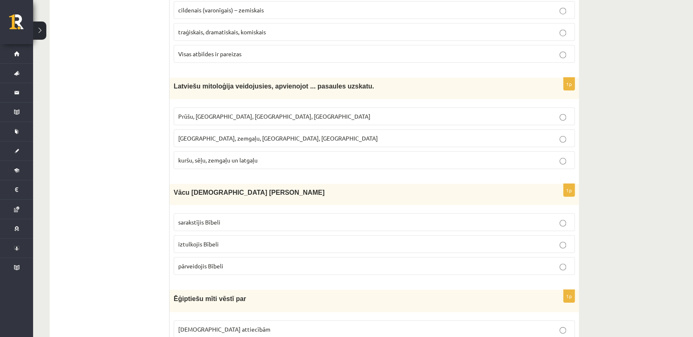
scroll to position [1086, 0]
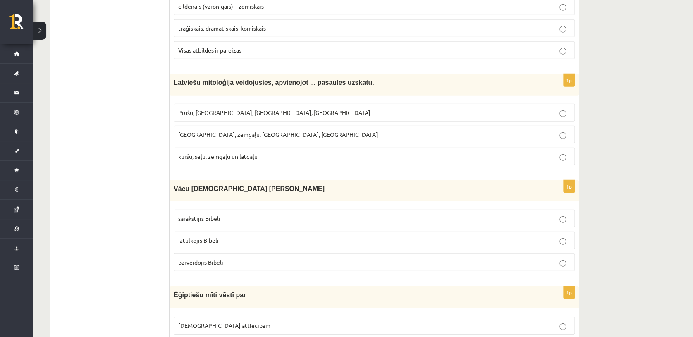
click at [541, 152] on p "kuršu, sēļu, zemgaļu un latgaļu" at bounding box center [374, 156] width 392 height 9
click at [554, 126] on label "[GEOGRAPHIC_DATA], zemgaļu, [GEOGRAPHIC_DATA], [GEOGRAPHIC_DATA]" at bounding box center [374, 135] width 401 height 18
click at [515, 157] on p "kuršu, sēļu, zemgaļu un latgaļu" at bounding box center [374, 156] width 392 height 9
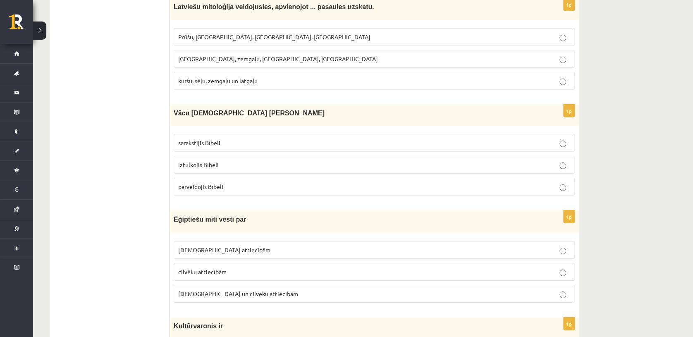
scroll to position [1166, 0]
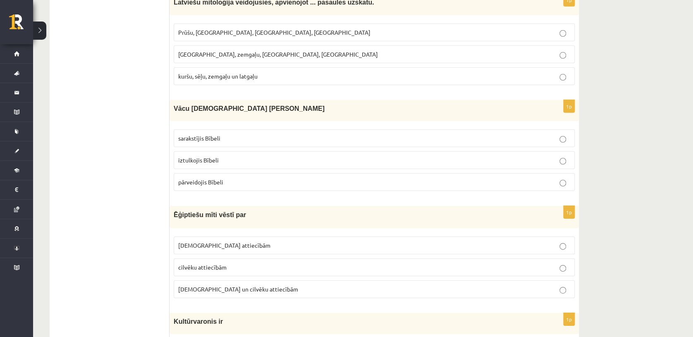
click at [418, 156] on p "iztulkojis Bībeli" at bounding box center [374, 160] width 392 height 9
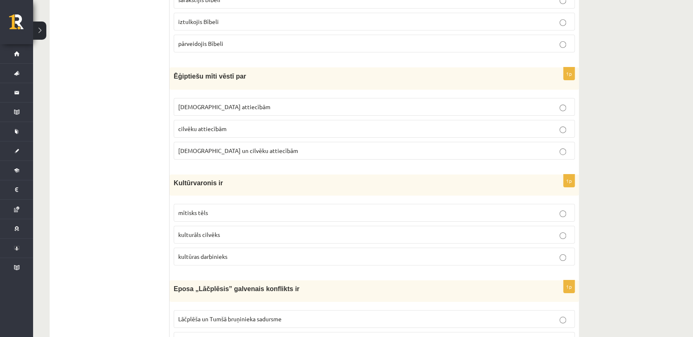
scroll to position [1309, 0]
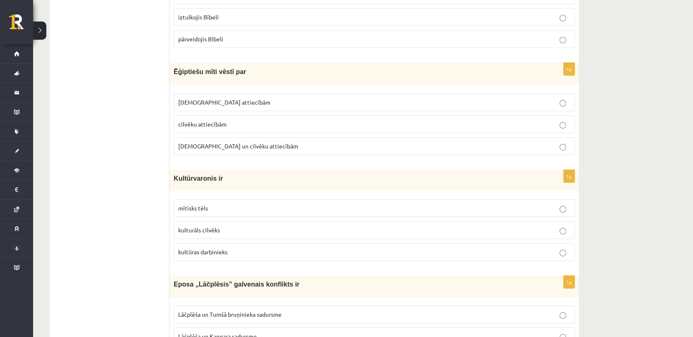
click at [422, 142] on p "[DEMOGRAPHIC_DATA] un cilvēku attiecībām" at bounding box center [374, 146] width 392 height 9
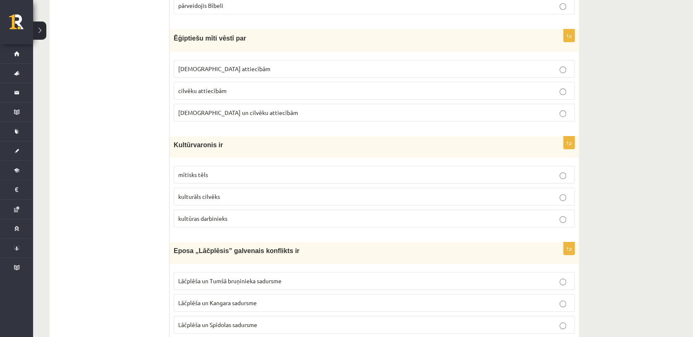
scroll to position [1347, 0]
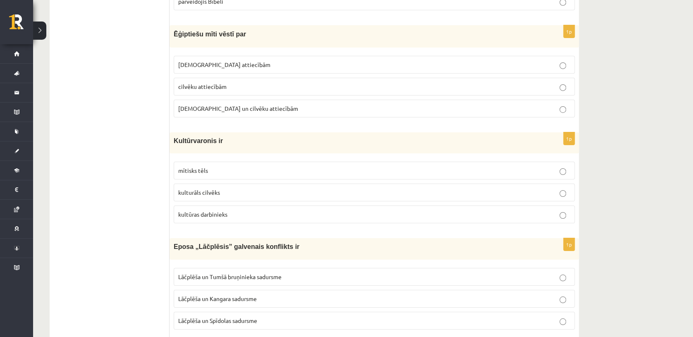
click at [402, 162] on label "mītisks tēls" at bounding box center [374, 171] width 401 height 18
click at [413, 166] on p "mītisks tēls" at bounding box center [374, 170] width 392 height 9
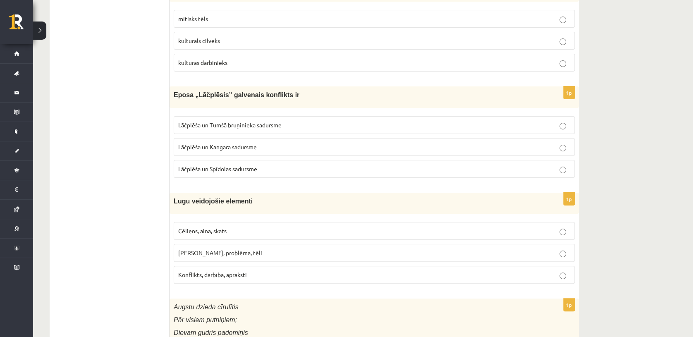
scroll to position [1503, 0]
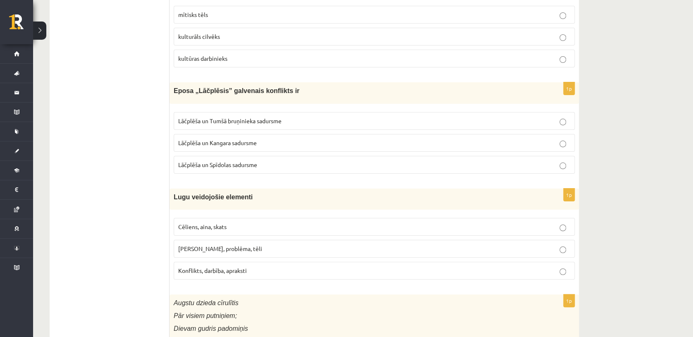
click at [384, 117] on p "Lāčplēša un Tumšā bruņinieka sadursme" at bounding box center [374, 121] width 392 height 9
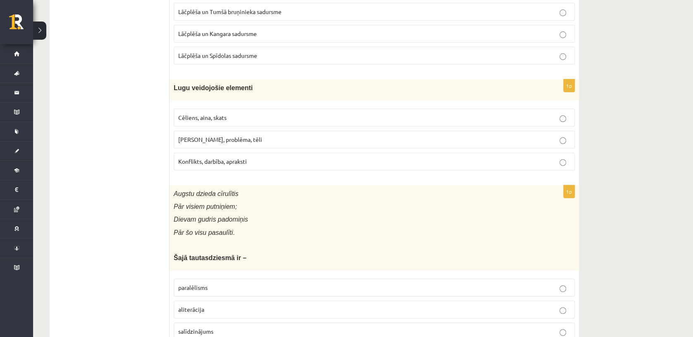
scroll to position [1604, 0]
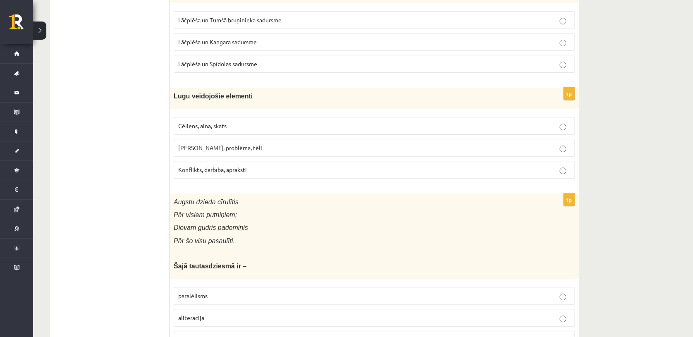
click at [400, 139] on label "[PERSON_NAME], problēma, tēli" at bounding box center [374, 148] width 401 height 18
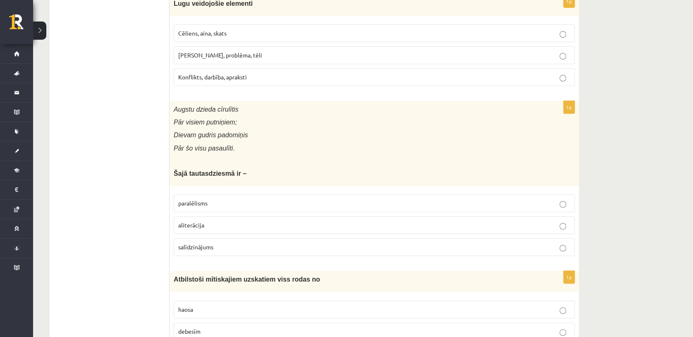
scroll to position [1701, 0]
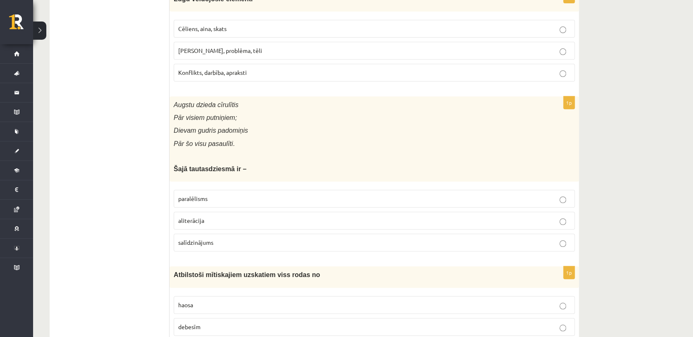
click at [397, 217] on p "aliterācija" at bounding box center [374, 220] width 392 height 9
click at [355, 245] on label "salīdzinājums" at bounding box center [374, 243] width 401 height 18
click at [343, 190] on label "paralēlisms" at bounding box center [374, 199] width 401 height 18
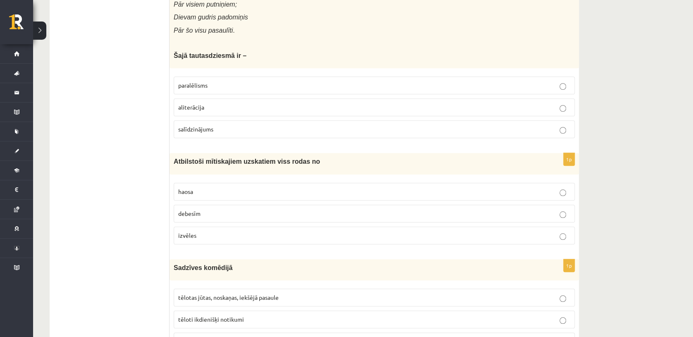
scroll to position [1823, 0]
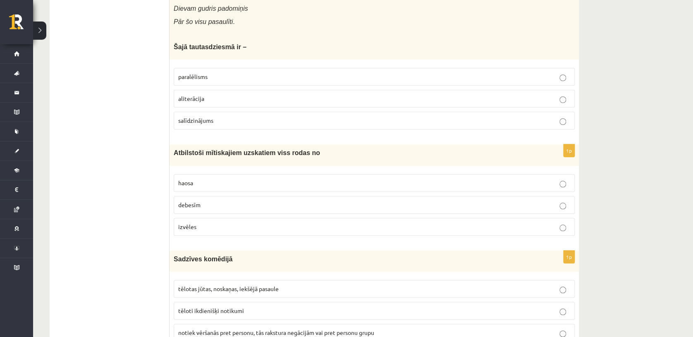
click at [546, 196] on label "debesīm" at bounding box center [374, 205] width 401 height 18
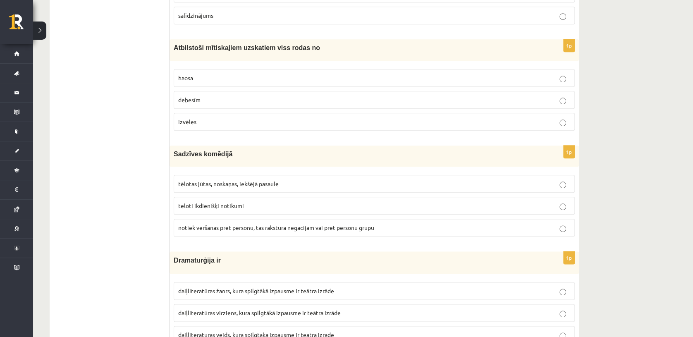
scroll to position [1932, 0]
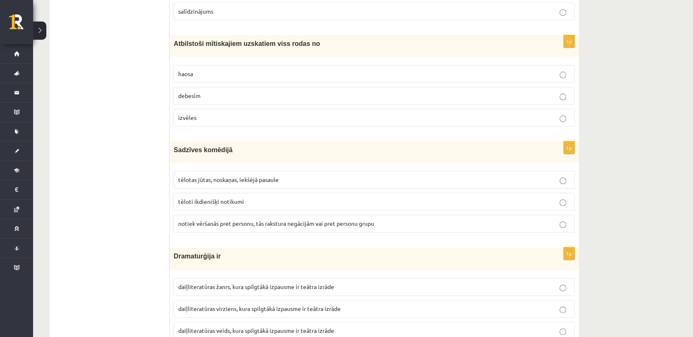
click at [561, 117] on label "izvēles" at bounding box center [374, 118] width 401 height 18
click at [385, 197] on p "tēloti ikdienišķi notikumi" at bounding box center [374, 201] width 392 height 9
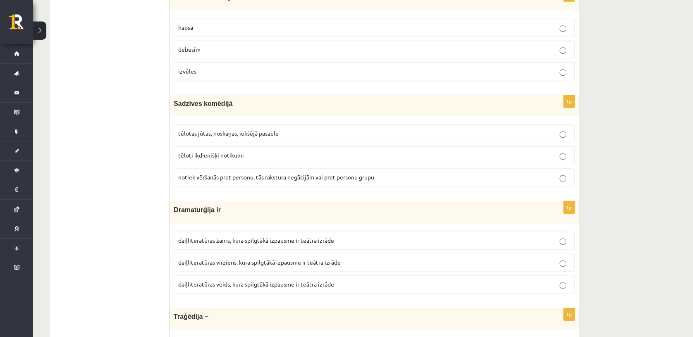
scroll to position [2012, 0]
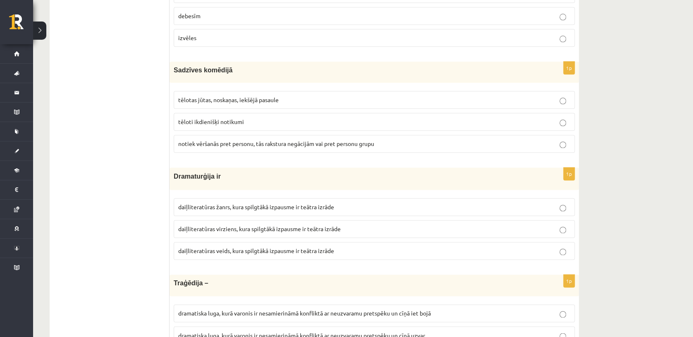
click at [518, 139] on p "notiek vēršanās pret personu, tās rakstura negācijām vai pret personu grupu" at bounding box center [374, 143] width 392 height 9
click at [431, 198] on label "daiļliteratūras žanrs, kura spilgtākā izpausme ir teātra izrāde" at bounding box center [374, 207] width 401 height 18
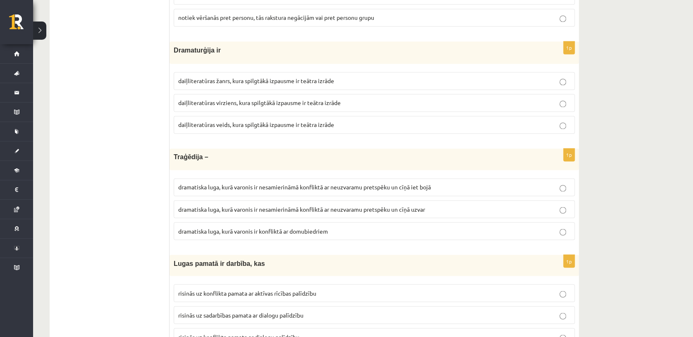
scroll to position [2143, 0]
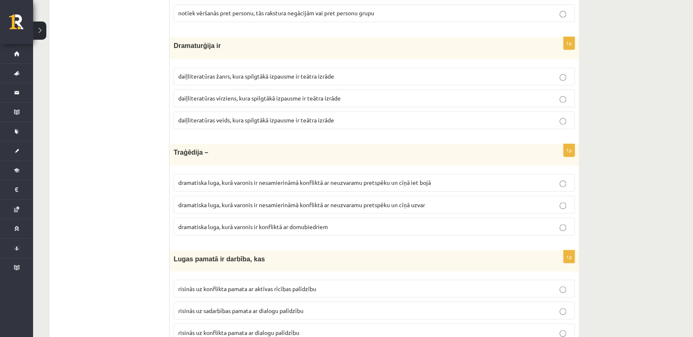
click at [530, 179] on p "dramatiska luga, kurā varonis ir nesamierināmā konfliktā ar neuzvaramu pretspēk…" at bounding box center [374, 182] width 392 height 9
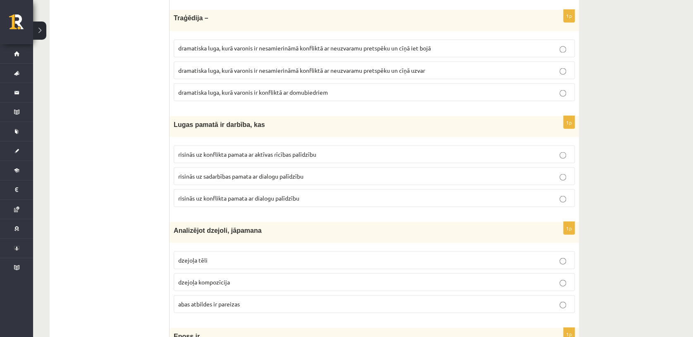
scroll to position [2269, 0]
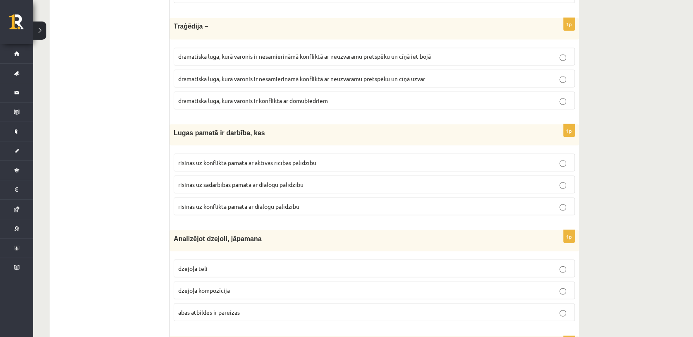
click at [312, 207] on label "risinās uz konflikta pamata ar dialogu palīdzību" at bounding box center [374, 206] width 401 height 18
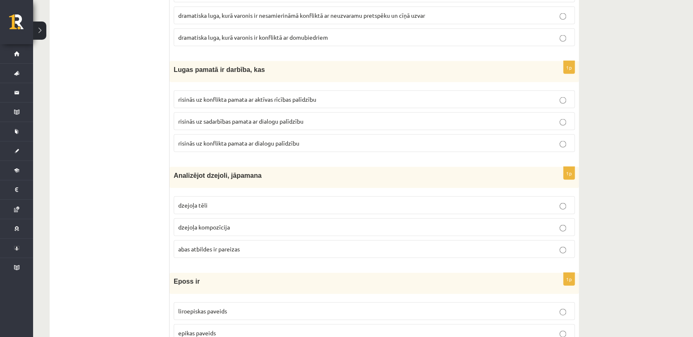
scroll to position [2345, 0]
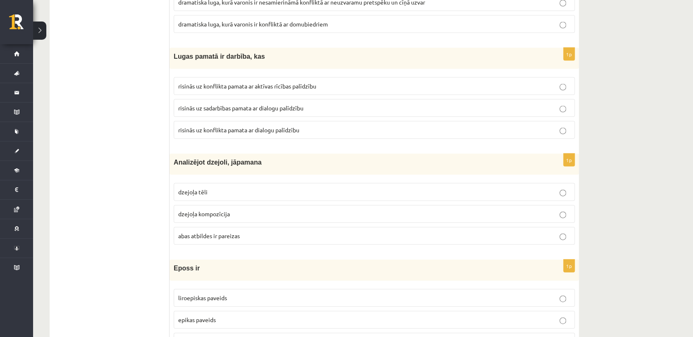
click at [496, 235] on label "abas atbildes ir pareizas" at bounding box center [374, 236] width 401 height 18
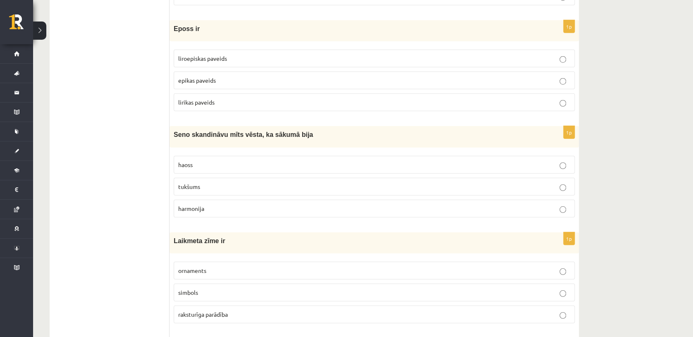
scroll to position [2589, 0]
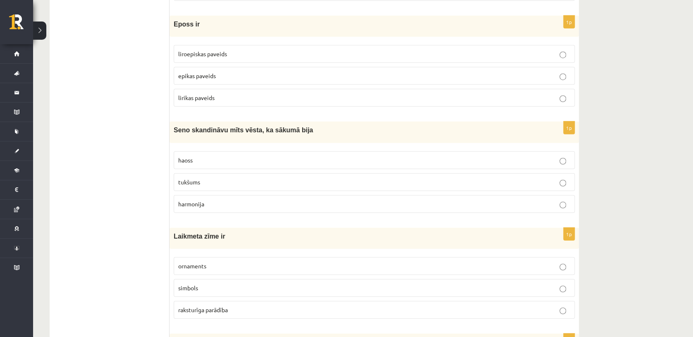
click at [481, 202] on label "harmonija" at bounding box center [374, 204] width 401 height 18
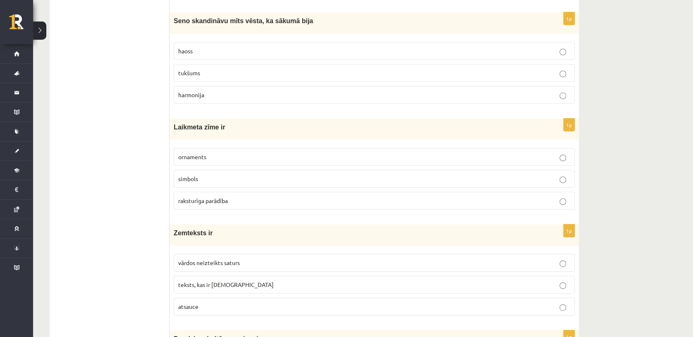
scroll to position [2711, 0]
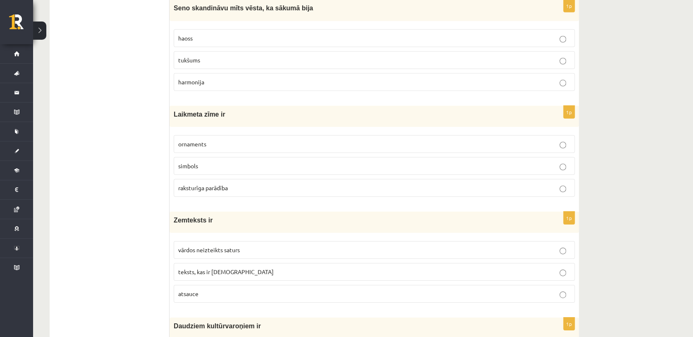
click at [331, 140] on p "ornaments" at bounding box center [374, 144] width 392 height 9
click at [329, 157] on label "simbols" at bounding box center [374, 166] width 401 height 18
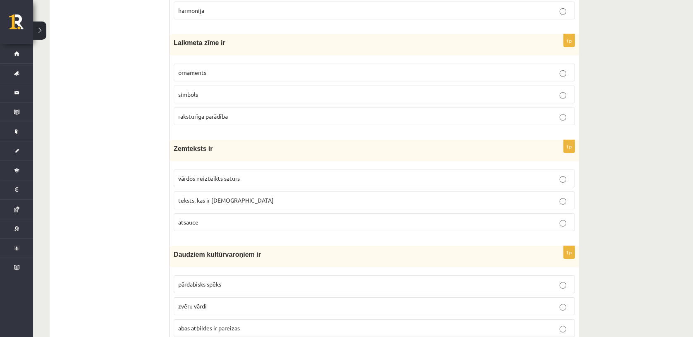
scroll to position [2787, 0]
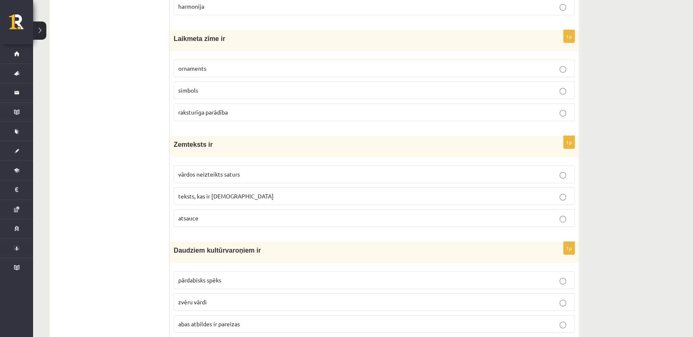
click at [567, 170] on p "vārdos neizteikts saturs" at bounding box center [374, 174] width 392 height 9
click at [559, 214] on p "atsauce" at bounding box center [374, 218] width 392 height 9
click at [566, 170] on p "vārdos neizteikts saturs" at bounding box center [374, 174] width 392 height 9
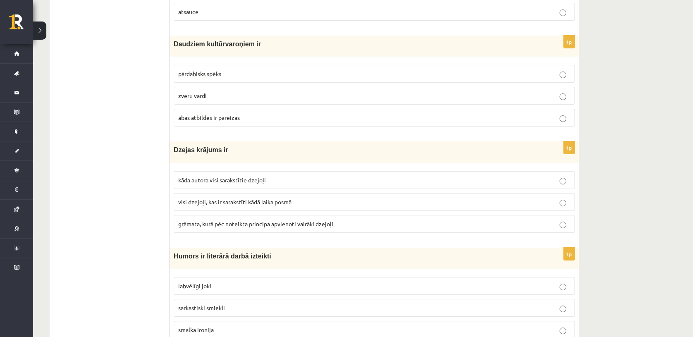
scroll to position [3022, 0]
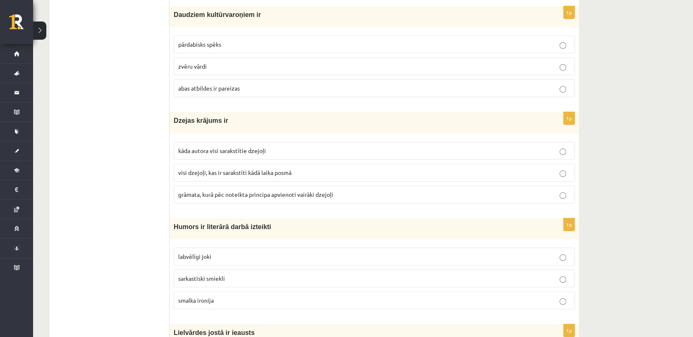
click at [312, 84] on p "abas atbildes ir pareizas" at bounding box center [374, 88] width 392 height 9
click at [278, 168] on p "visi dzejoļi, kas ir sarakstīti kādā laika posmā" at bounding box center [374, 172] width 392 height 9
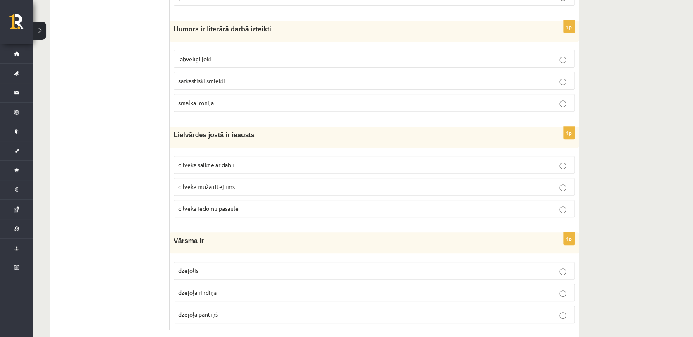
scroll to position [3225, 0]
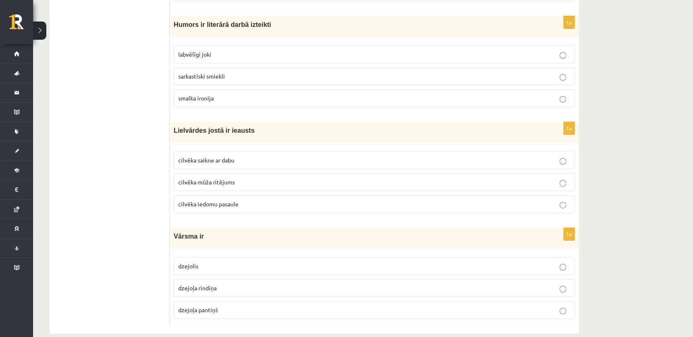
click at [268, 50] on p "labvēlīgi joki" at bounding box center [374, 54] width 392 height 9
click at [242, 173] on label "cilvēka mūža ritējums" at bounding box center [374, 182] width 401 height 18
click at [316, 301] on label "dzejoļa pantiņš" at bounding box center [374, 310] width 401 height 18
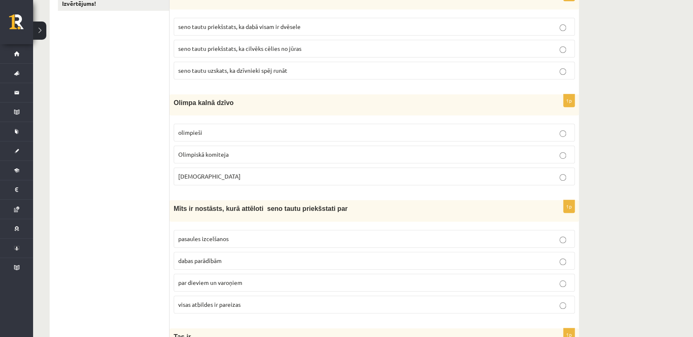
scroll to position [0, 0]
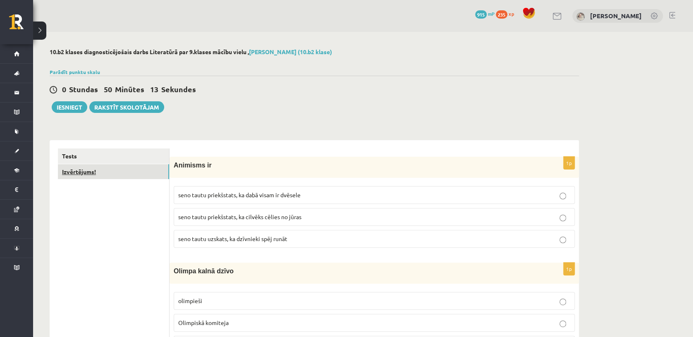
click at [156, 170] on link "Izvērtējums!" at bounding box center [113, 171] width 111 height 15
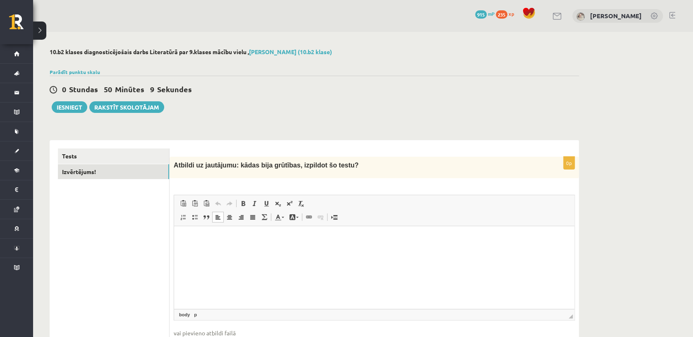
click at [210, 246] on html at bounding box center [374, 238] width 400 height 25
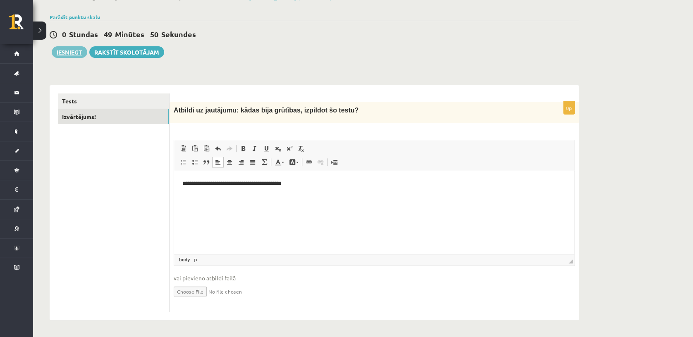
click at [64, 51] on button "Iesniegt" at bounding box center [70, 52] width 36 height 12
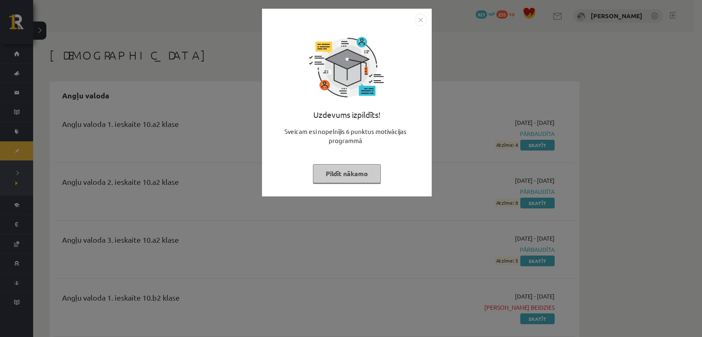
click at [350, 179] on button "Pildīt nākamo" at bounding box center [347, 173] width 68 height 19
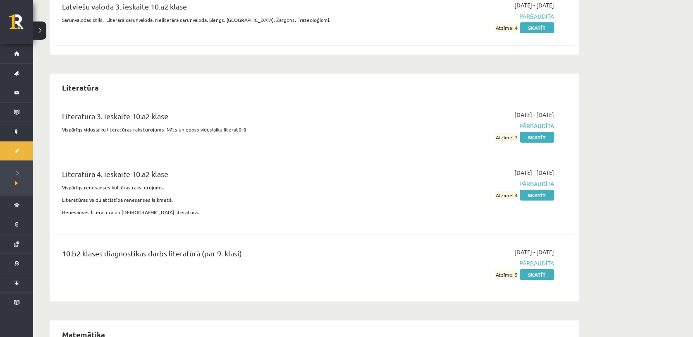
scroll to position [2988, 0]
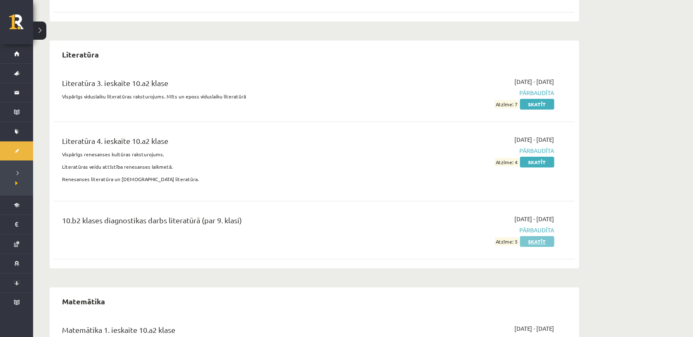
click at [541, 247] on link "Skatīt" at bounding box center [537, 241] width 34 height 11
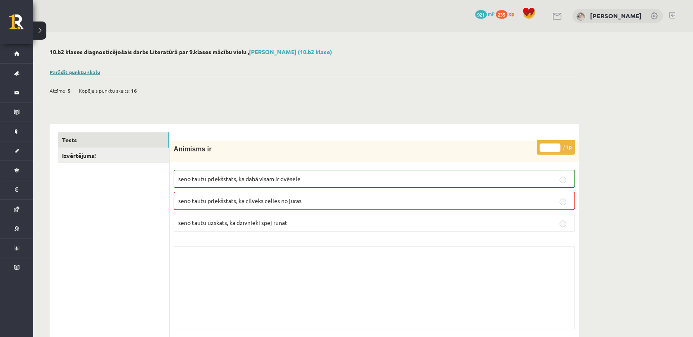
click at [74, 71] on link "Parādīt punktu skalu" at bounding box center [75, 72] width 50 height 7
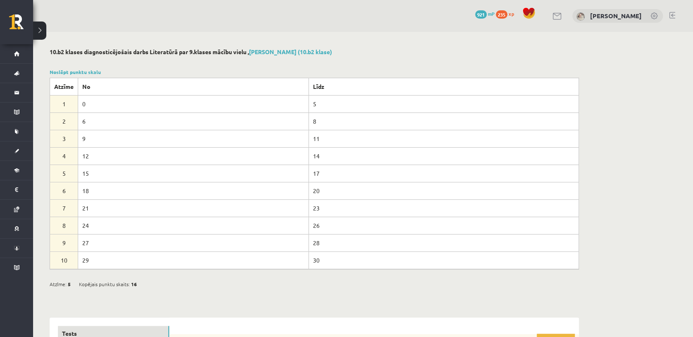
click at [475, 13] on span "921" at bounding box center [481, 14] width 12 height 8
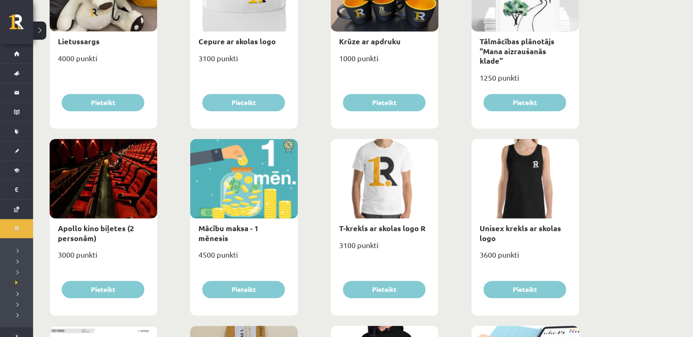
scroll to position [190, 0]
